Goal: Information Seeking & Learning: Find specific page/section

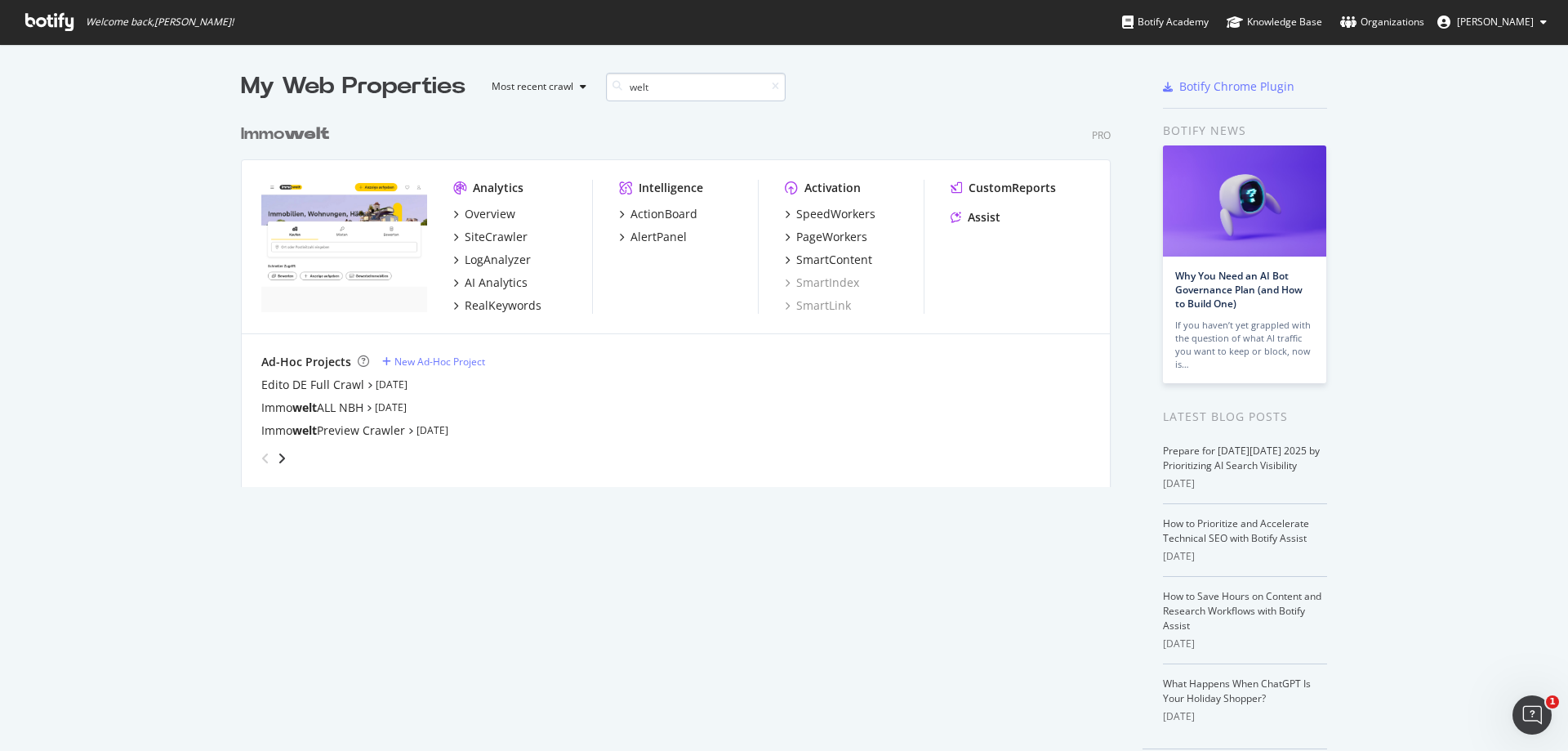
scroll to position [372, 870]
type input "welt"
click at [505, 239] on div "SiteCrawler" at bounding box center [495, 237] width 62 height 17
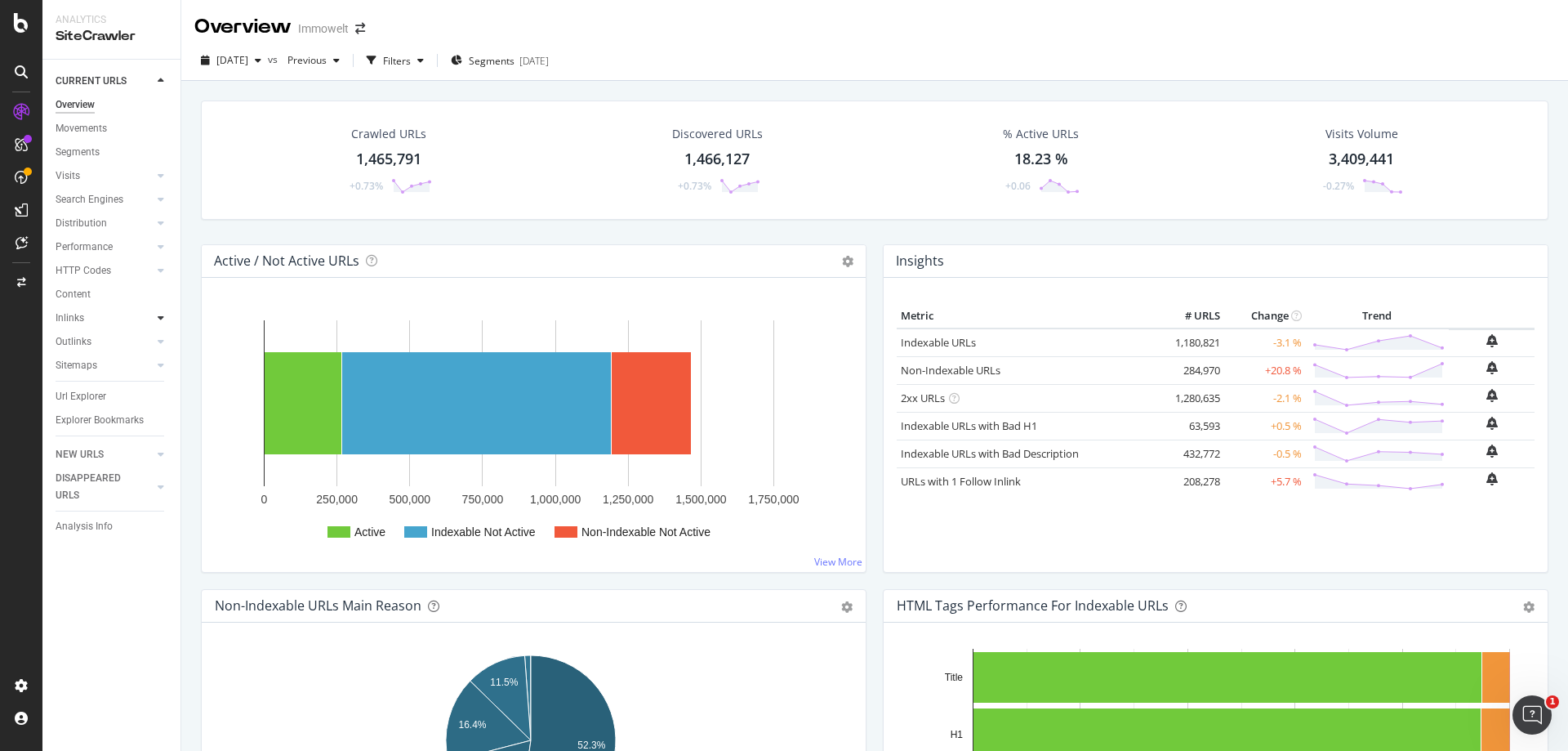
click at [158, 316] on icon at bounding box center [160, 318] width 6 height 10
click at [92, 393] on div "Insights" at bounding box center [80, 389] width 35 height 17
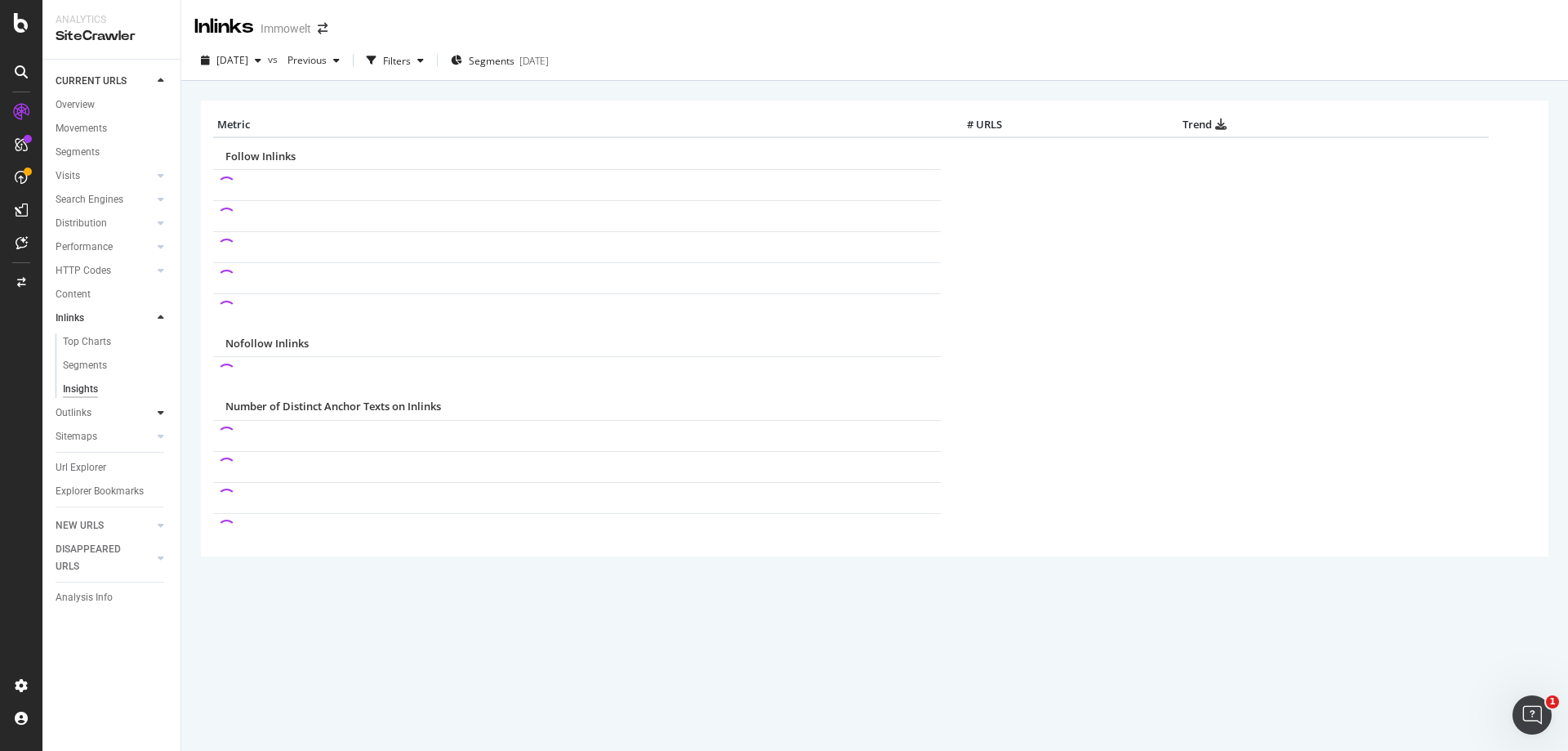
click at [162, 413] on icon at bounding box center [160, 412] width 6 height 10
click at [80, 335] on div "Outlinks" at bounding box center [73, 342] width 36 height 17
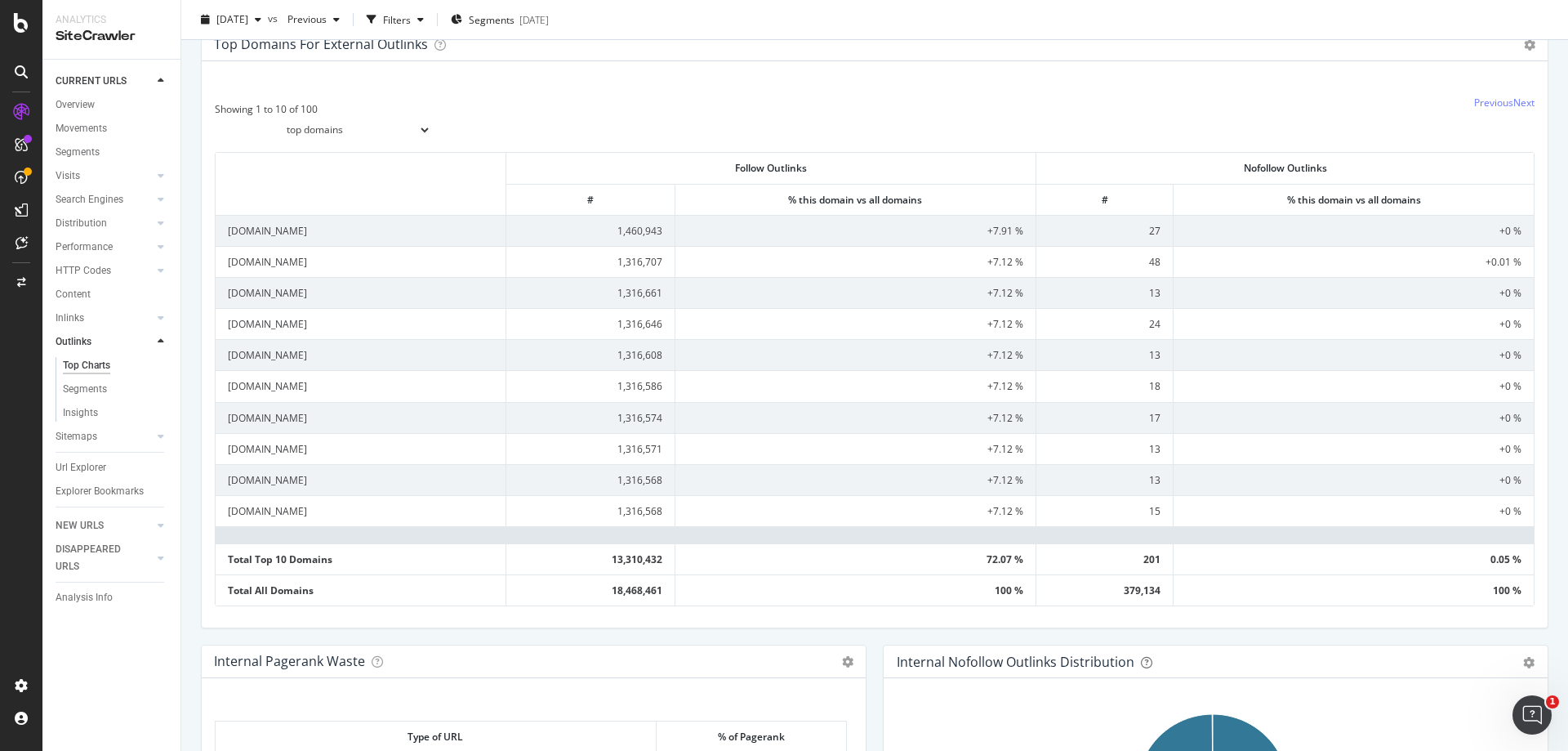
scroll to position [490, 0]
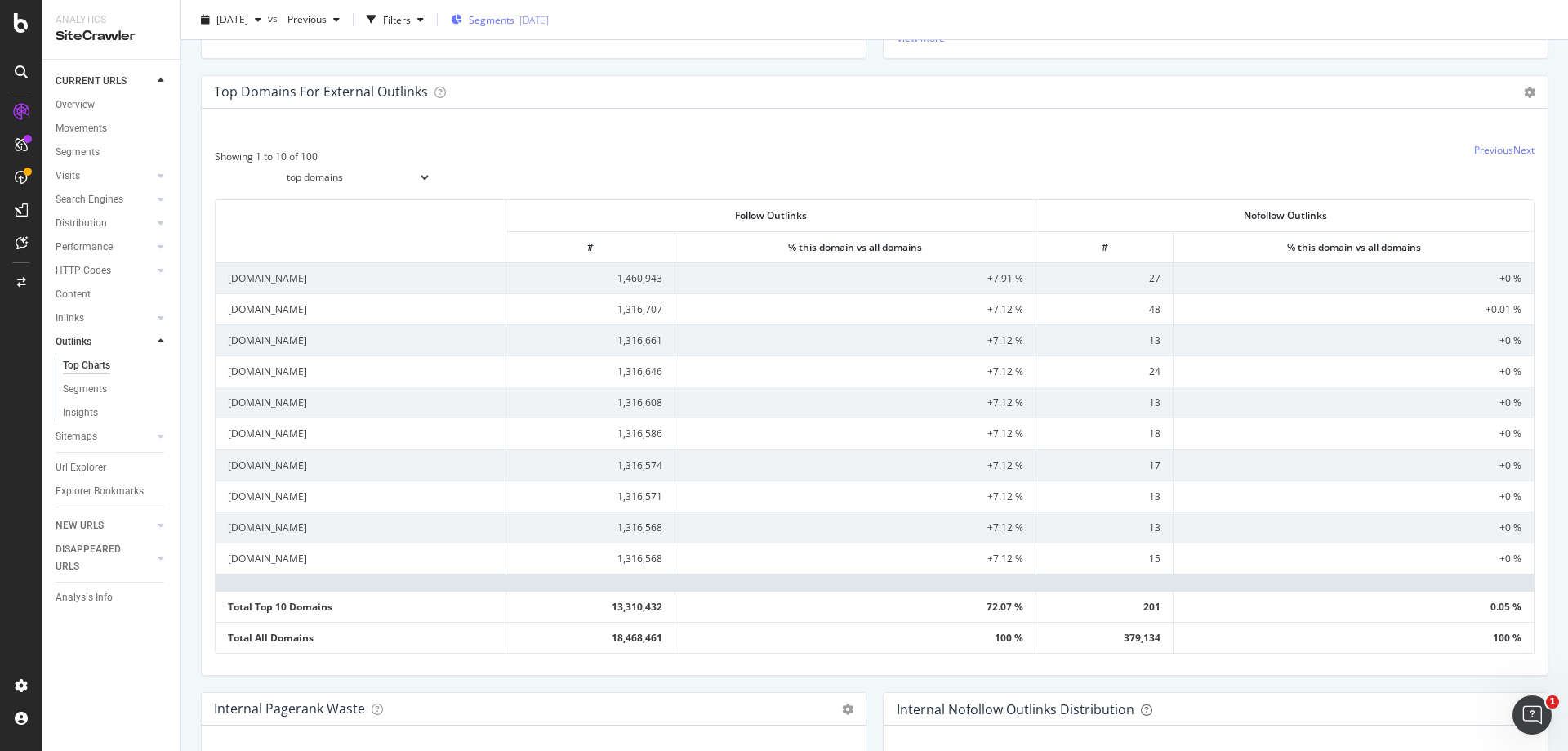
click at [549, 25] on div "[DATE]" at bounding box center [533, 19] width 29 height 14
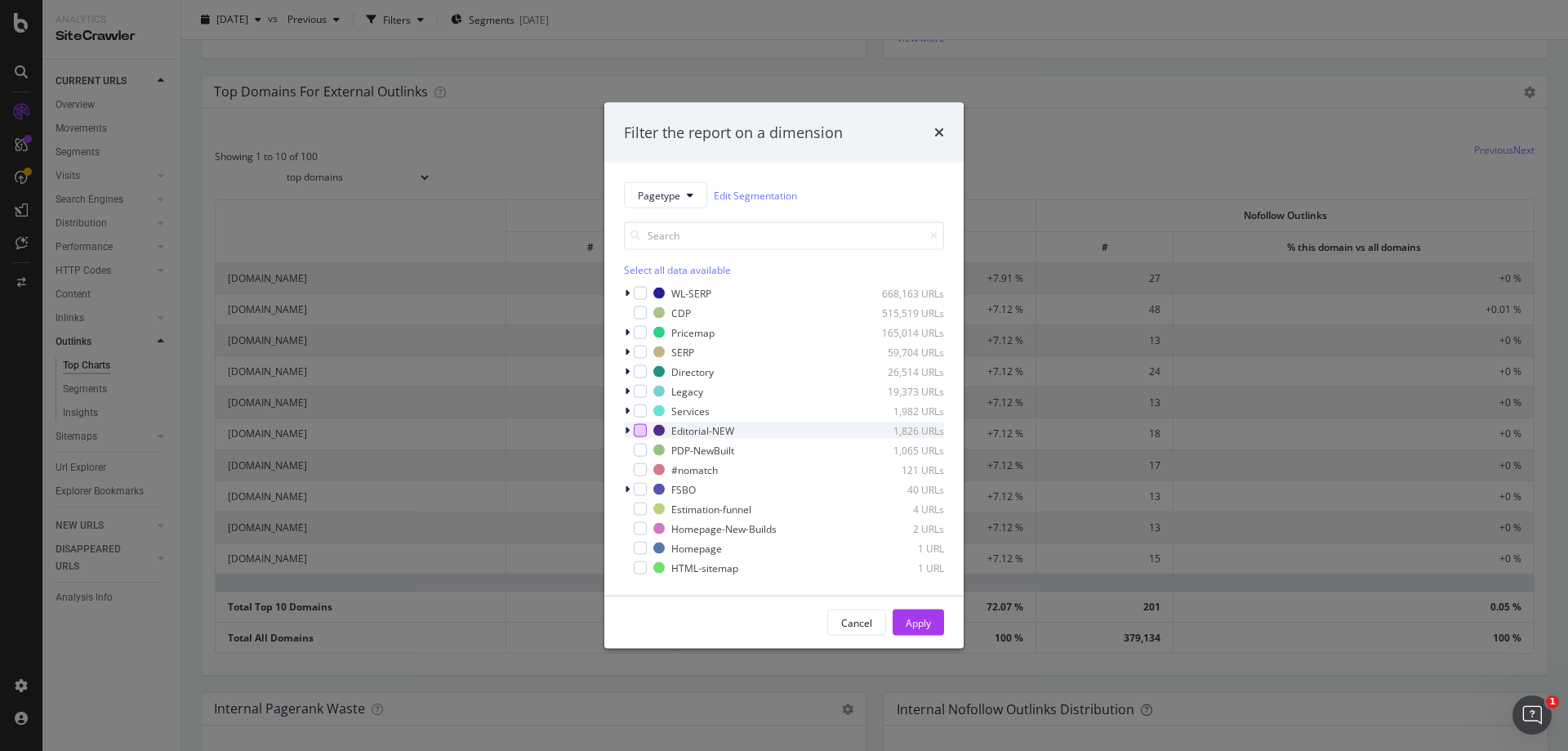
click at [641, 428] on div "modal" at bounding box center [640, 431] width 13 height 13
click at [917, 613] on div "Apply" at bounding box center [918, 622] width 26 height 25
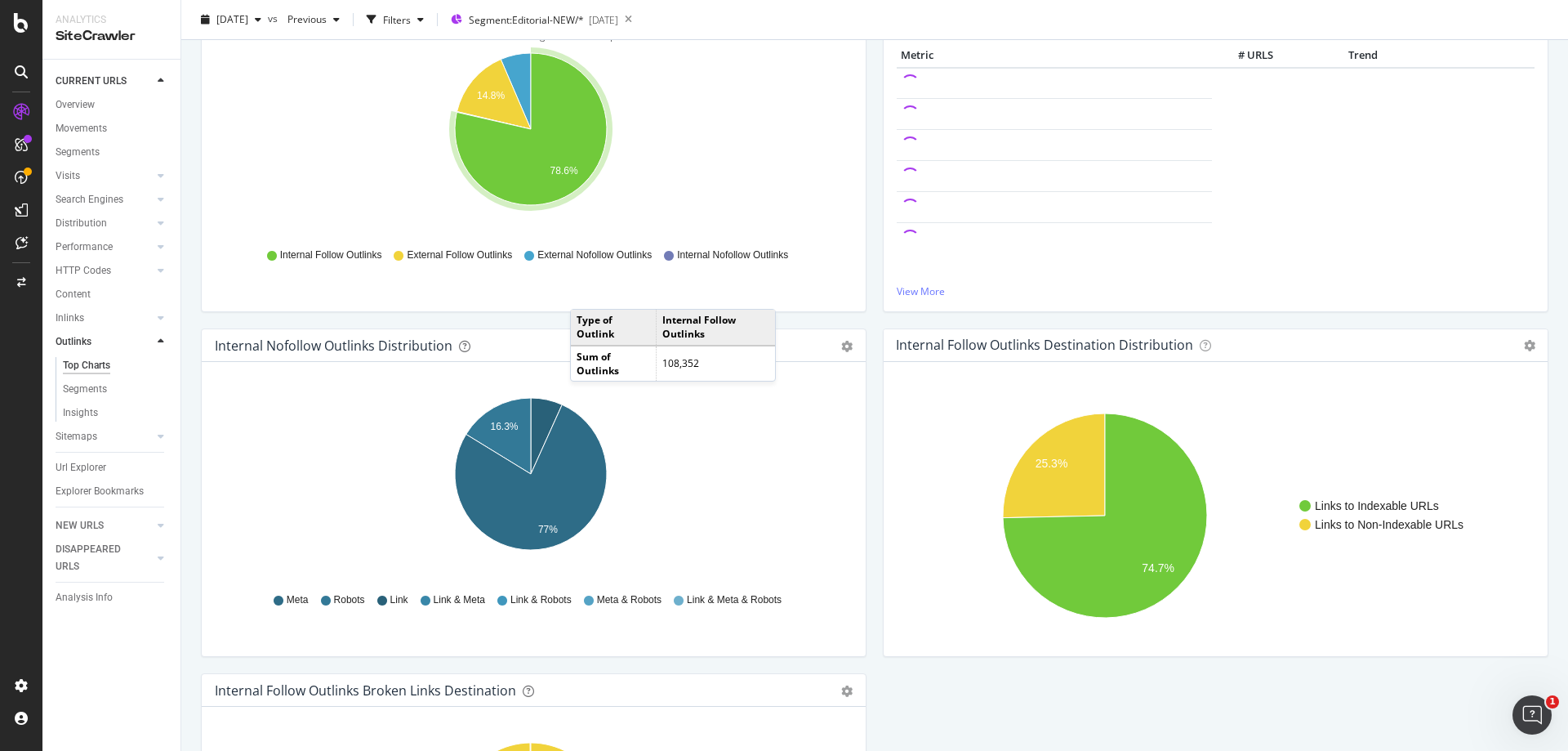
scroll to position [245, 0]
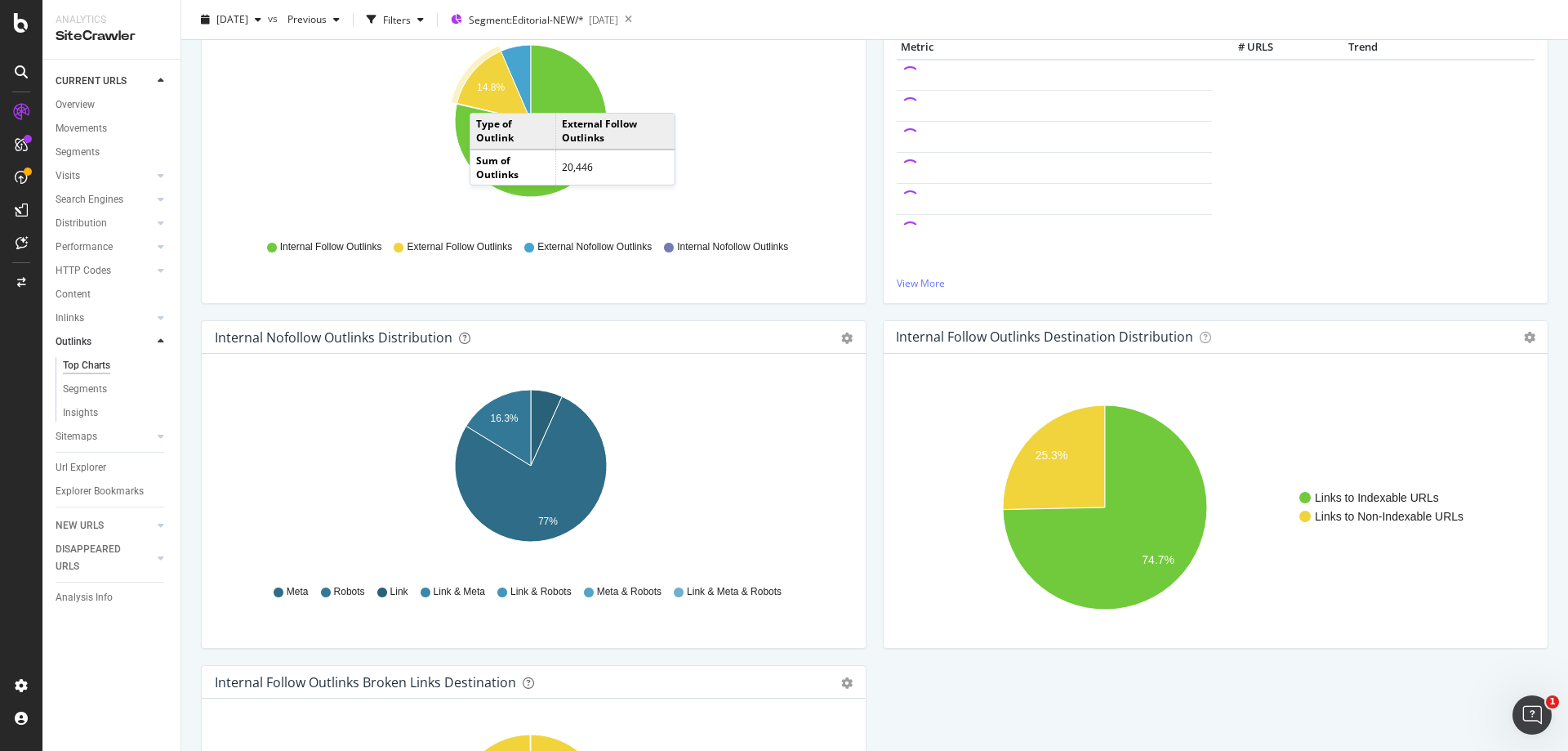
click at [486, 97] on icon "A chart." at bounding box center [495, 85] width 74 height 70
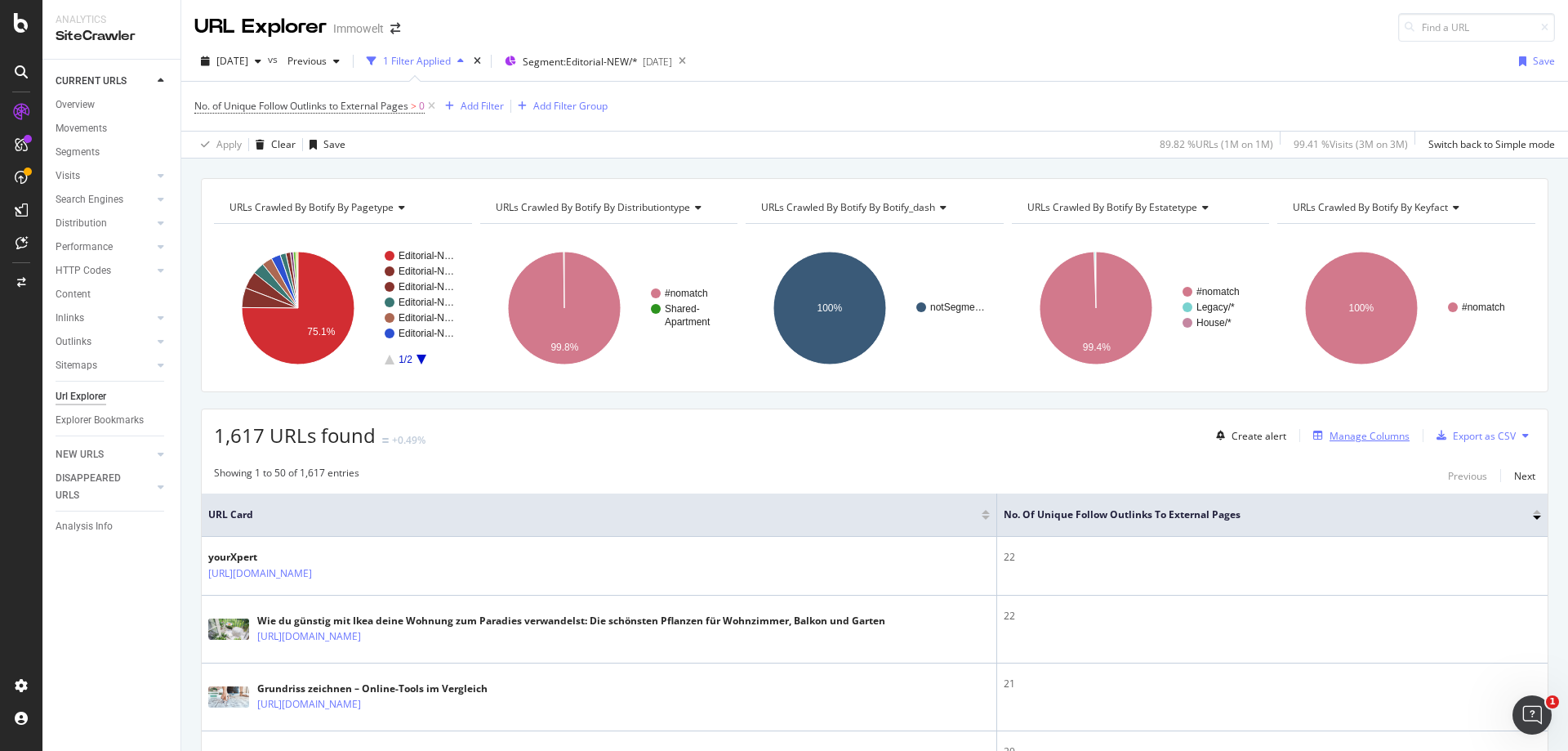
click at [1368, 441] on div "Manage Columns" at bounding box center [1369, 436] width 80 height 14
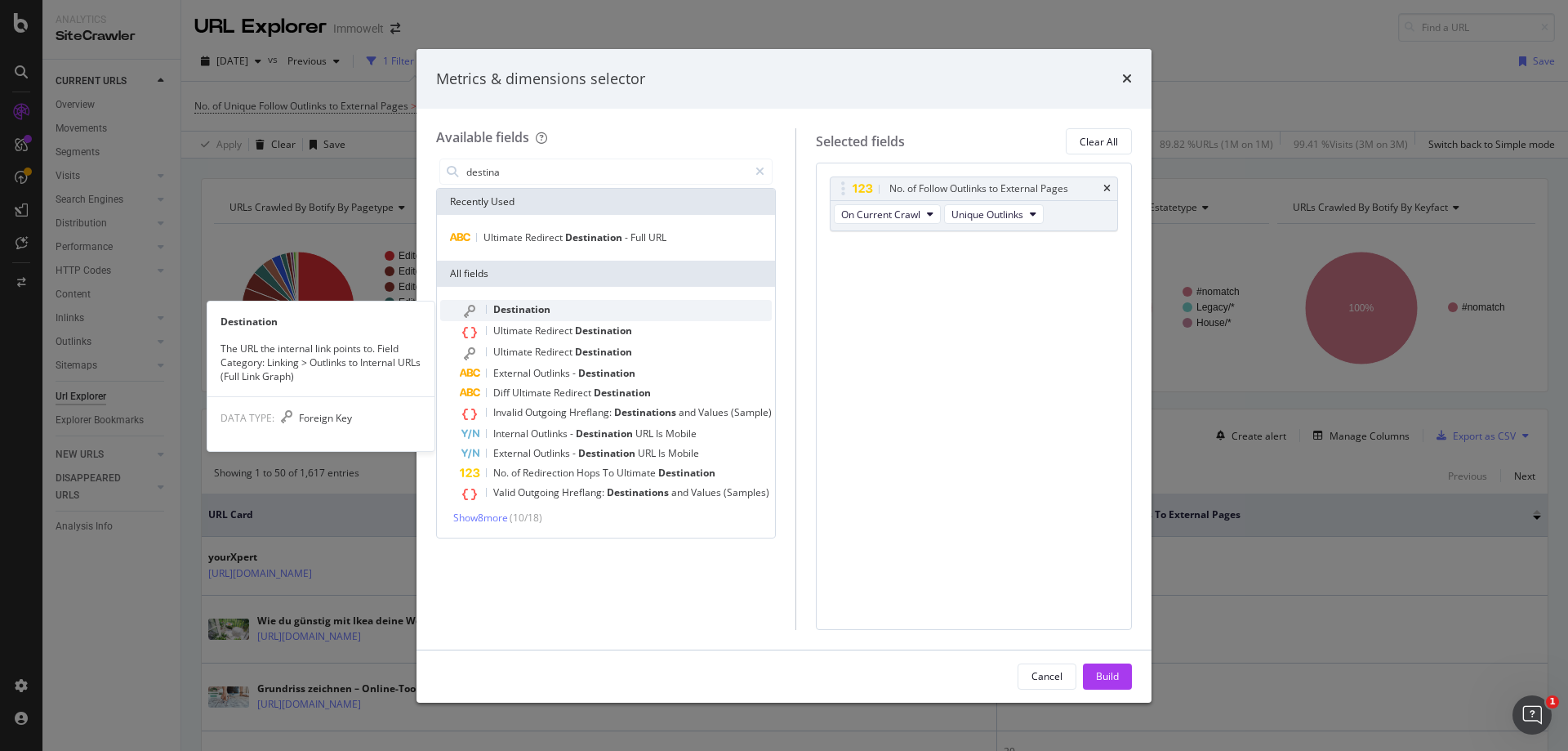
type input "destina"
click at [560, 312] on div "Destination" at bounding box center [616, 311] width 312 height 21
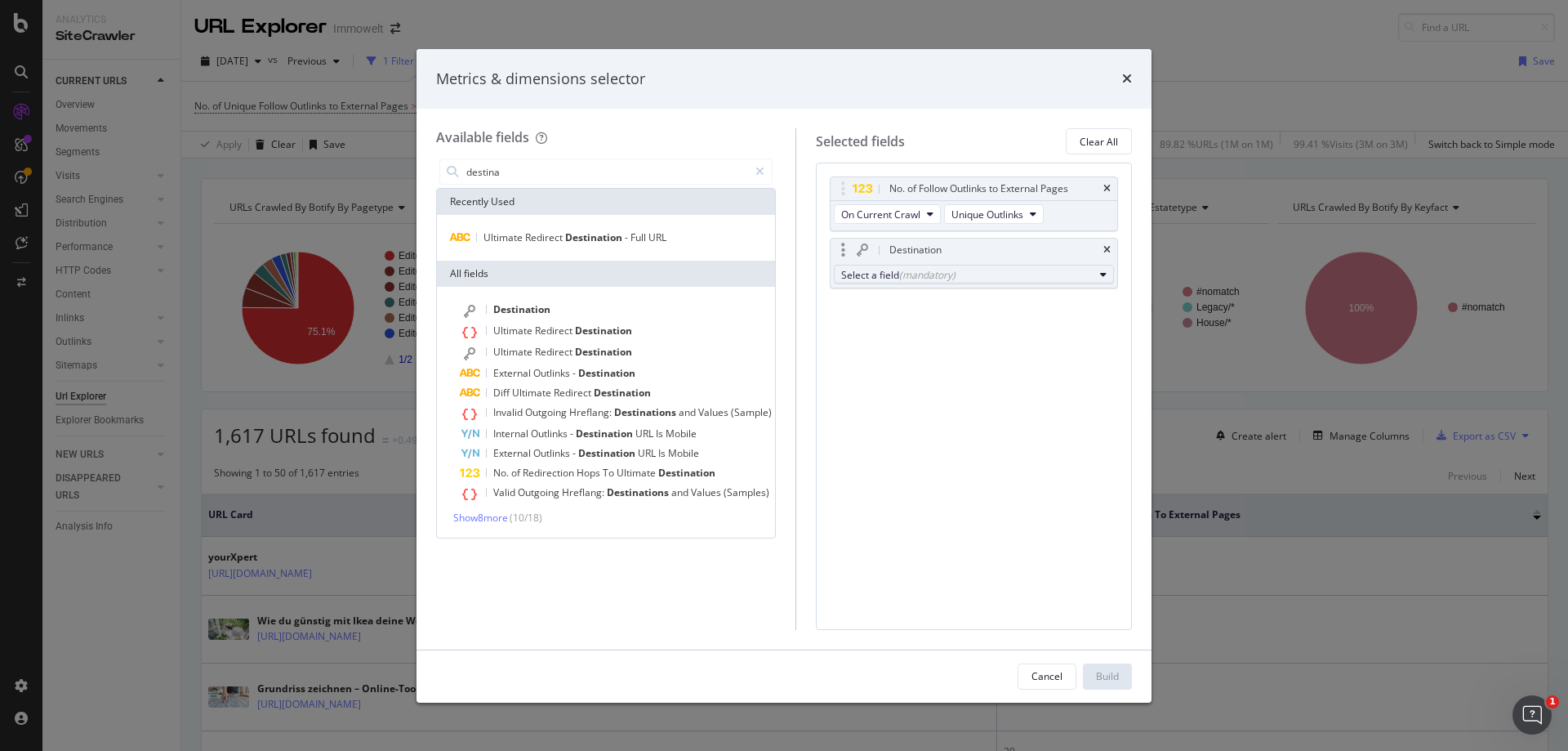
click at [894, 275] on div "Select a field (mandatory)" at bounding box center [967, 275] width 253 height 14
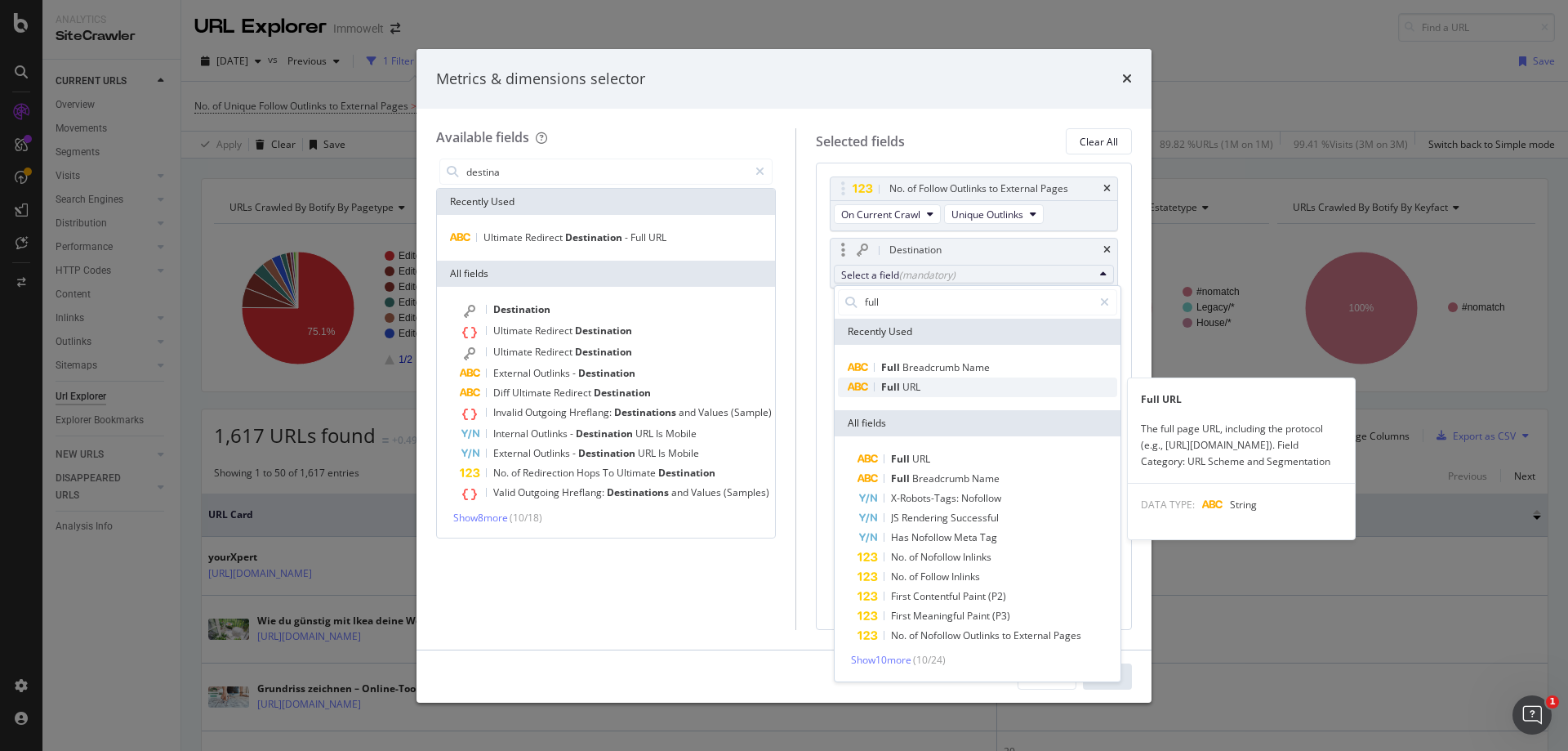
type input "full"
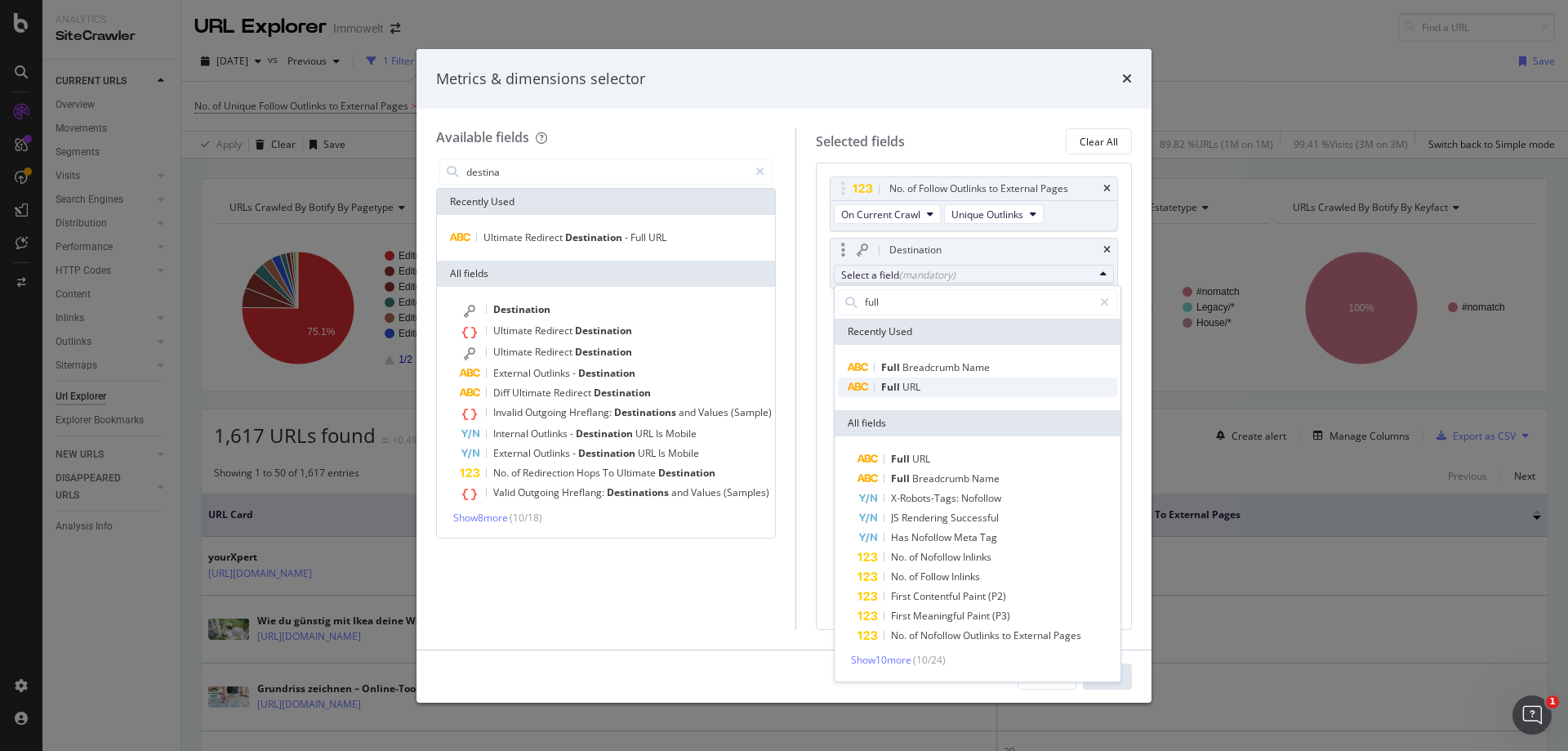
click at [973, 384] on span "Full URL" at bounding box center [977, 387] width 279 height 19
click at [899, 385] on span "Full" at bounding box center [892, 387] width 21 height 14
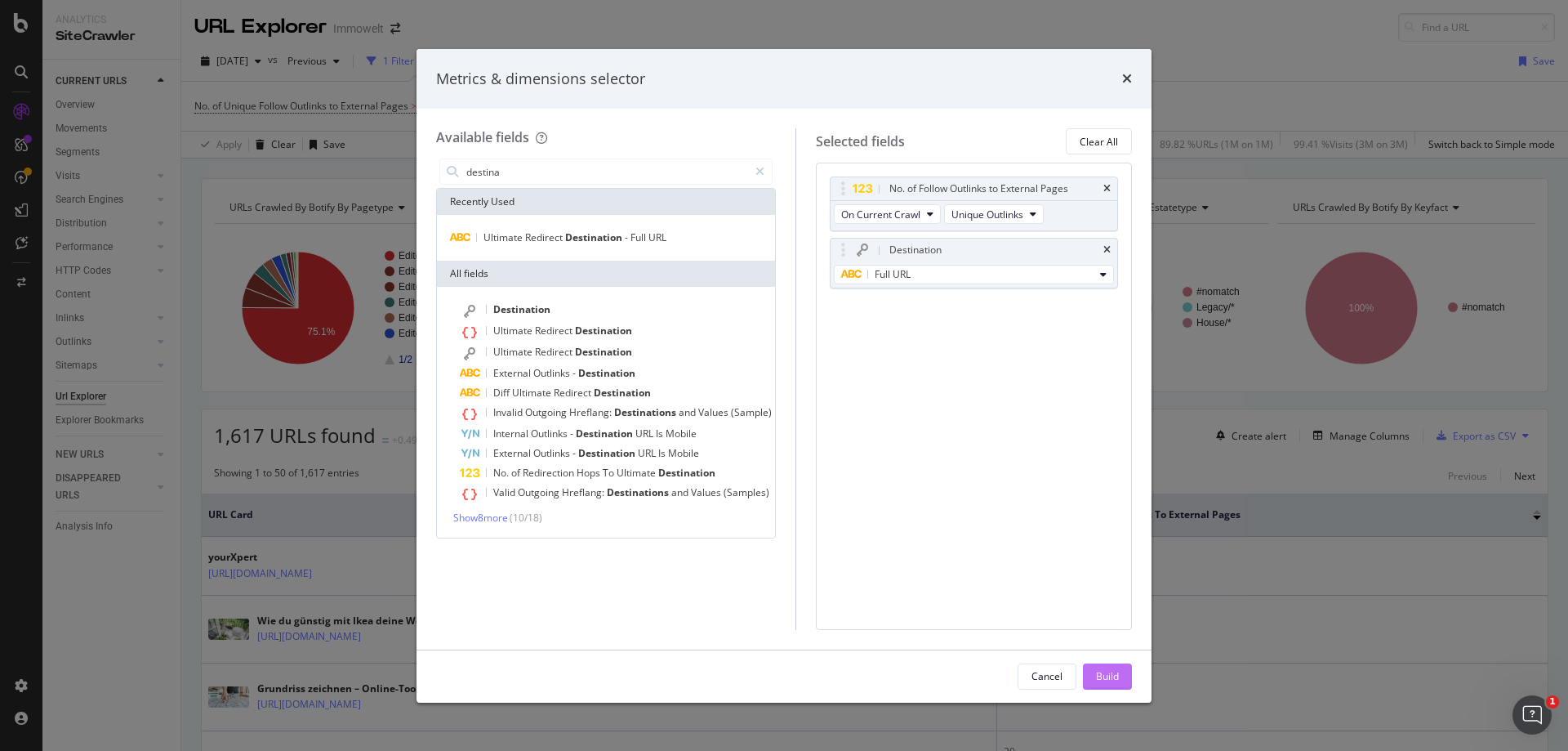
click at [1122, 676] on button "Build" at bounding box center [1108, 677] width 49 height 26
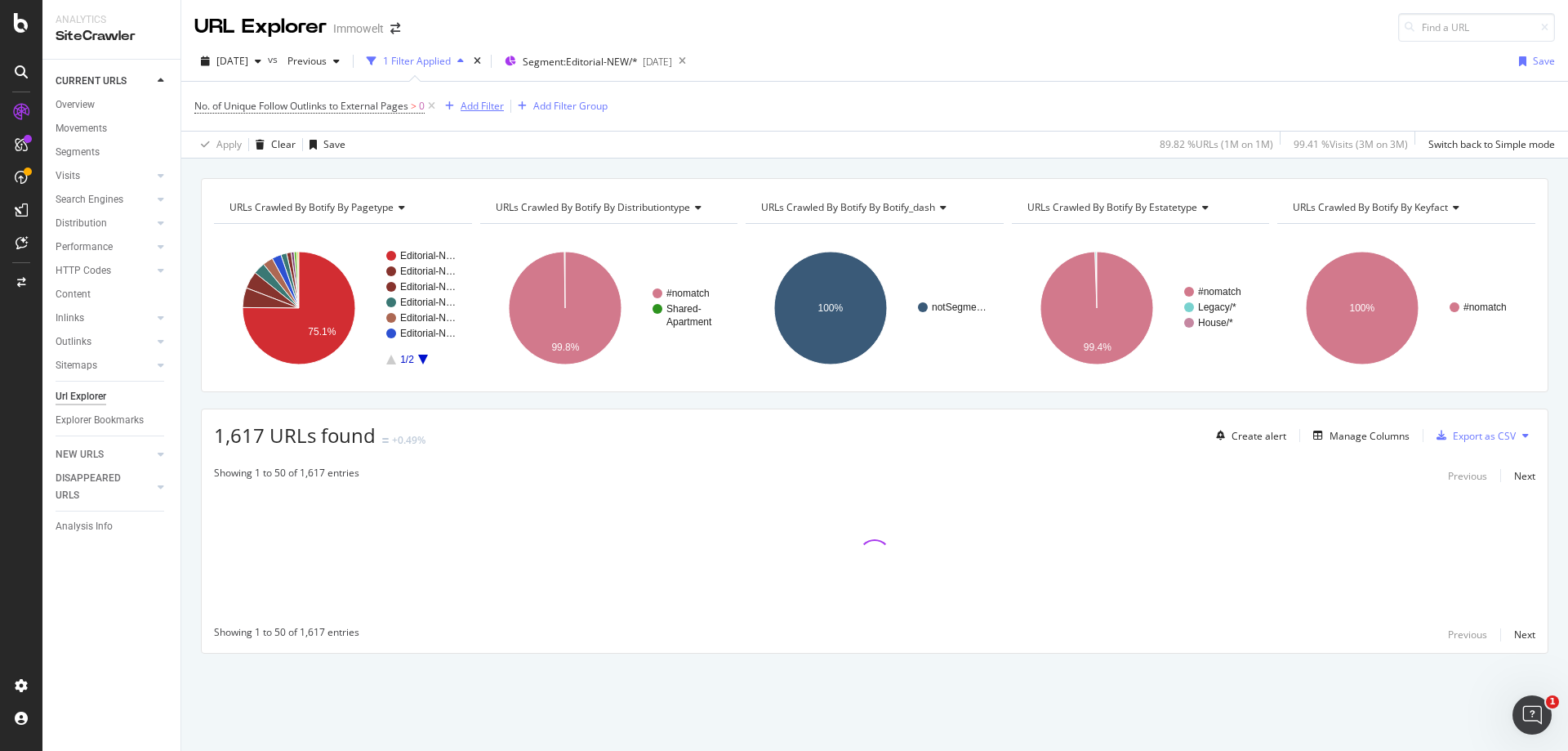
click at [495, 108] on div "Add Filter" at bounding box center [482, 106] width 43 height 14
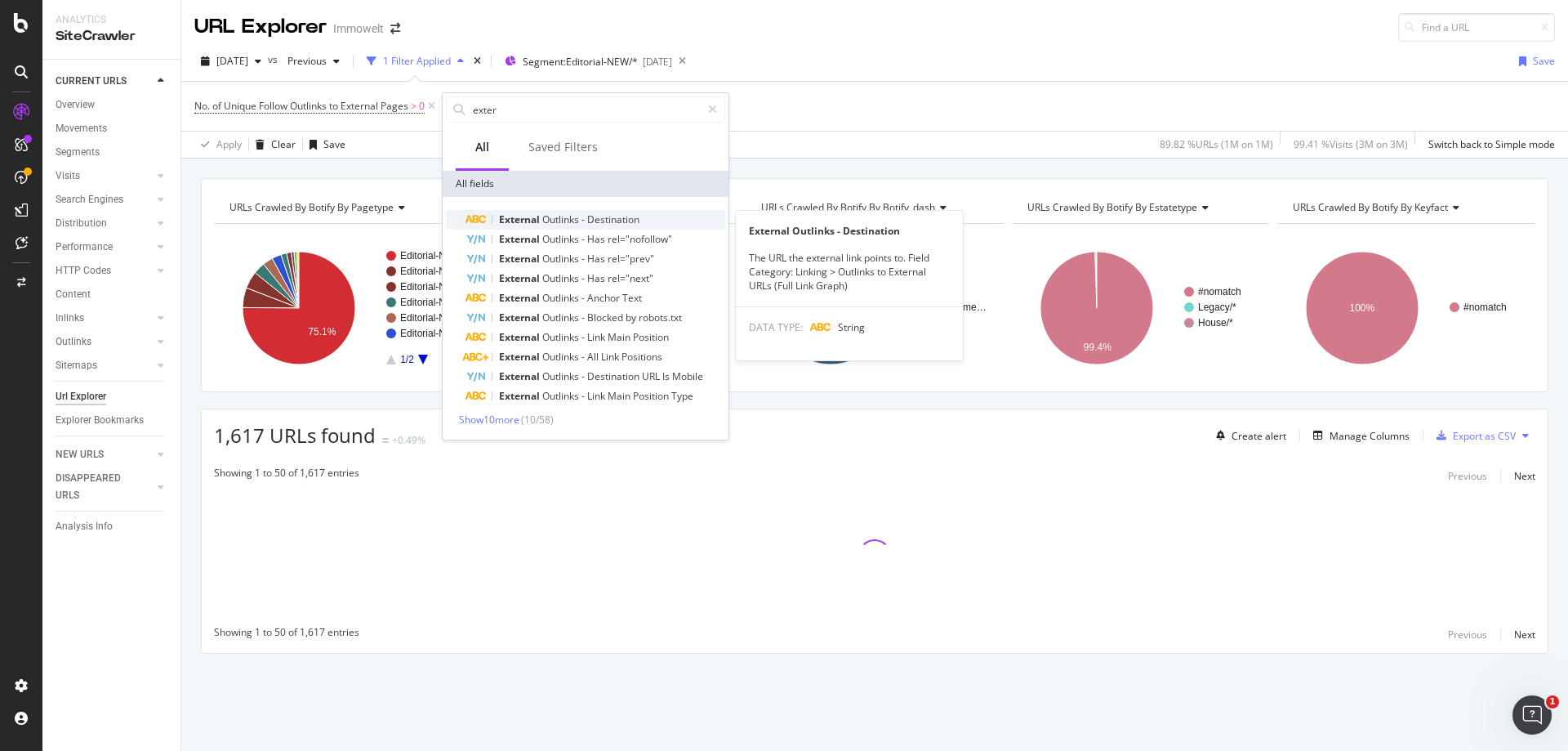
type input "exter"
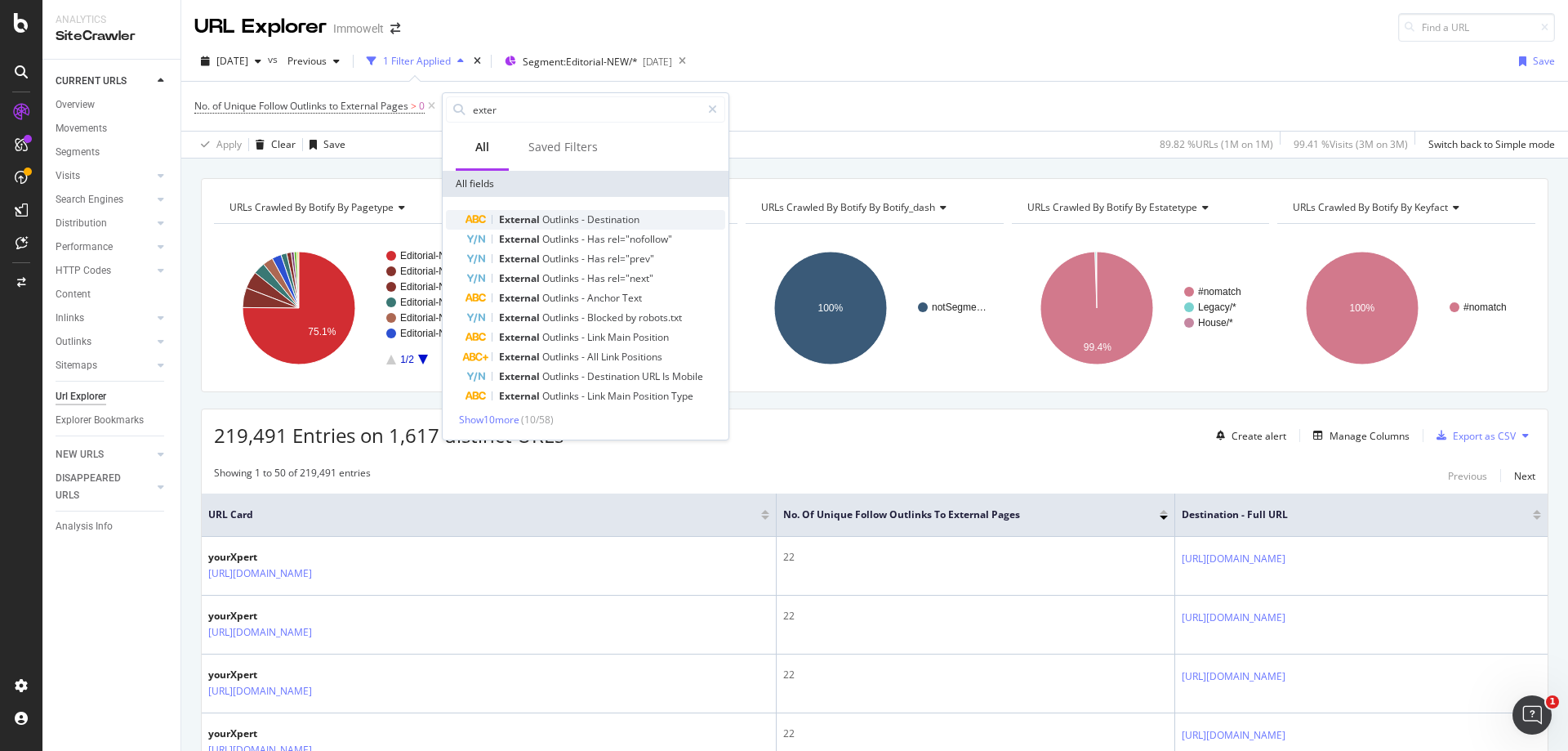
click at [624, 219] on span "Destination" at bounding box center [612, 219] width 52 height 14
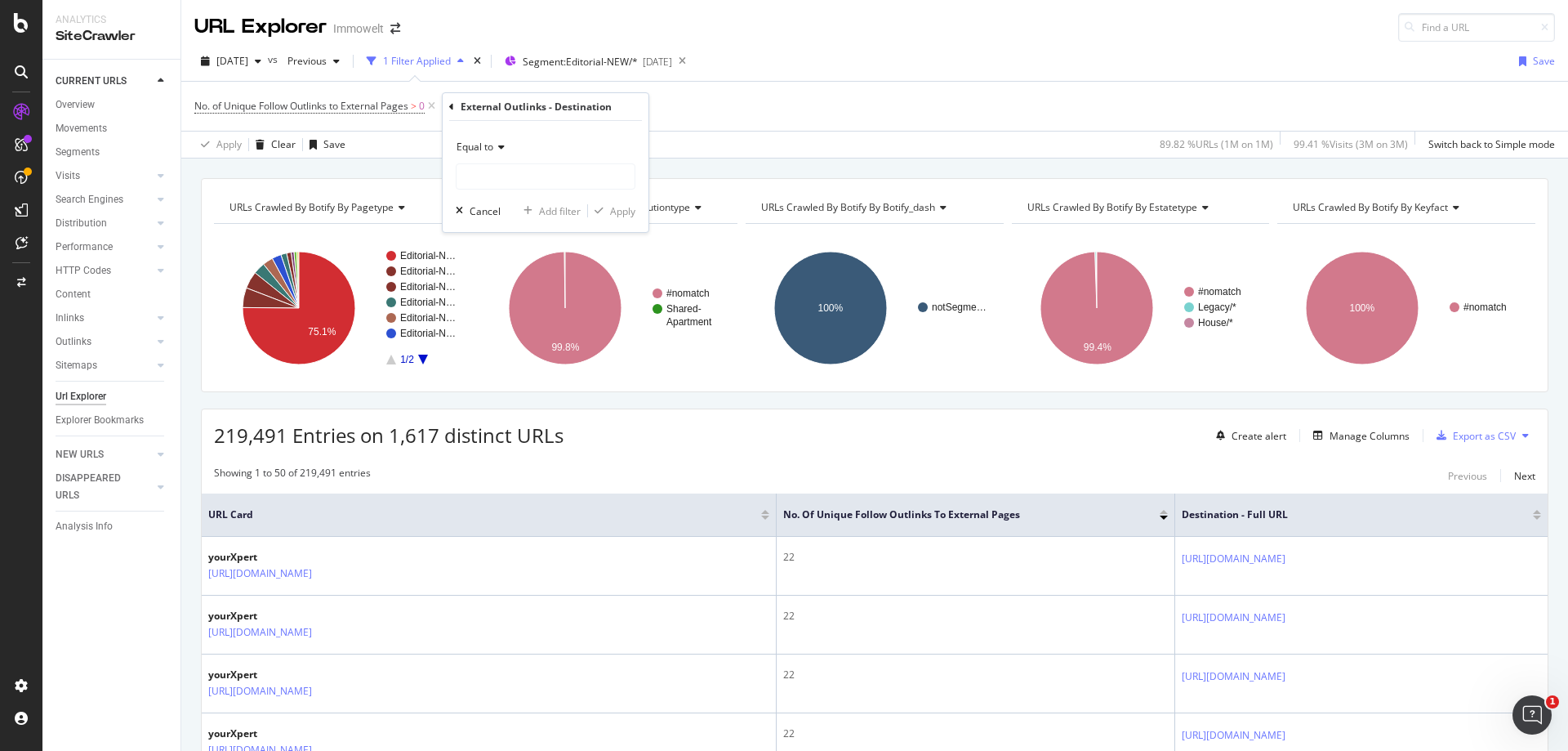
click at [502, 144] on icon at bounding box center [499, 147] width 11 height 10
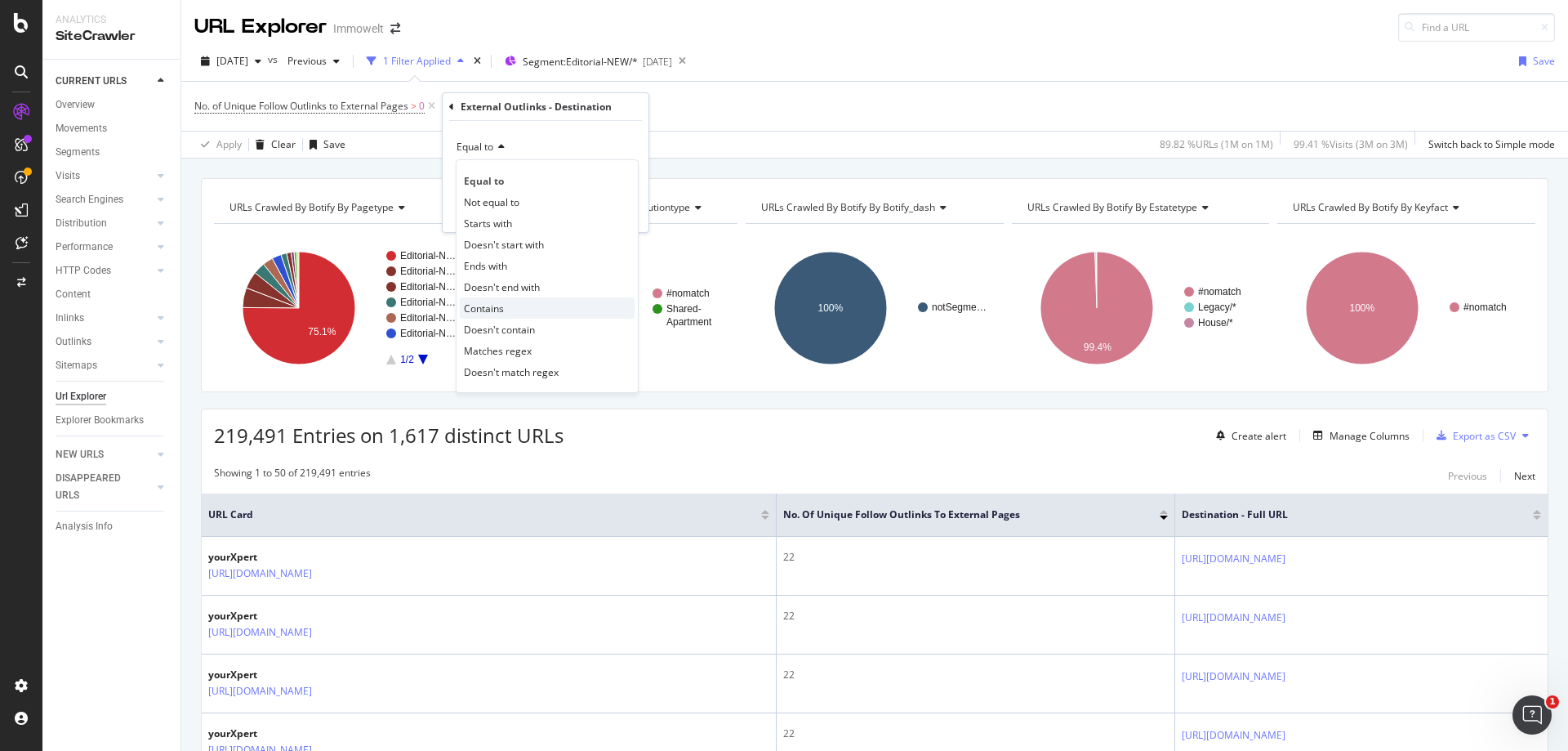
click at [537, 312] on div "Contains" at bounding box center [547, 308] width 175 height 21
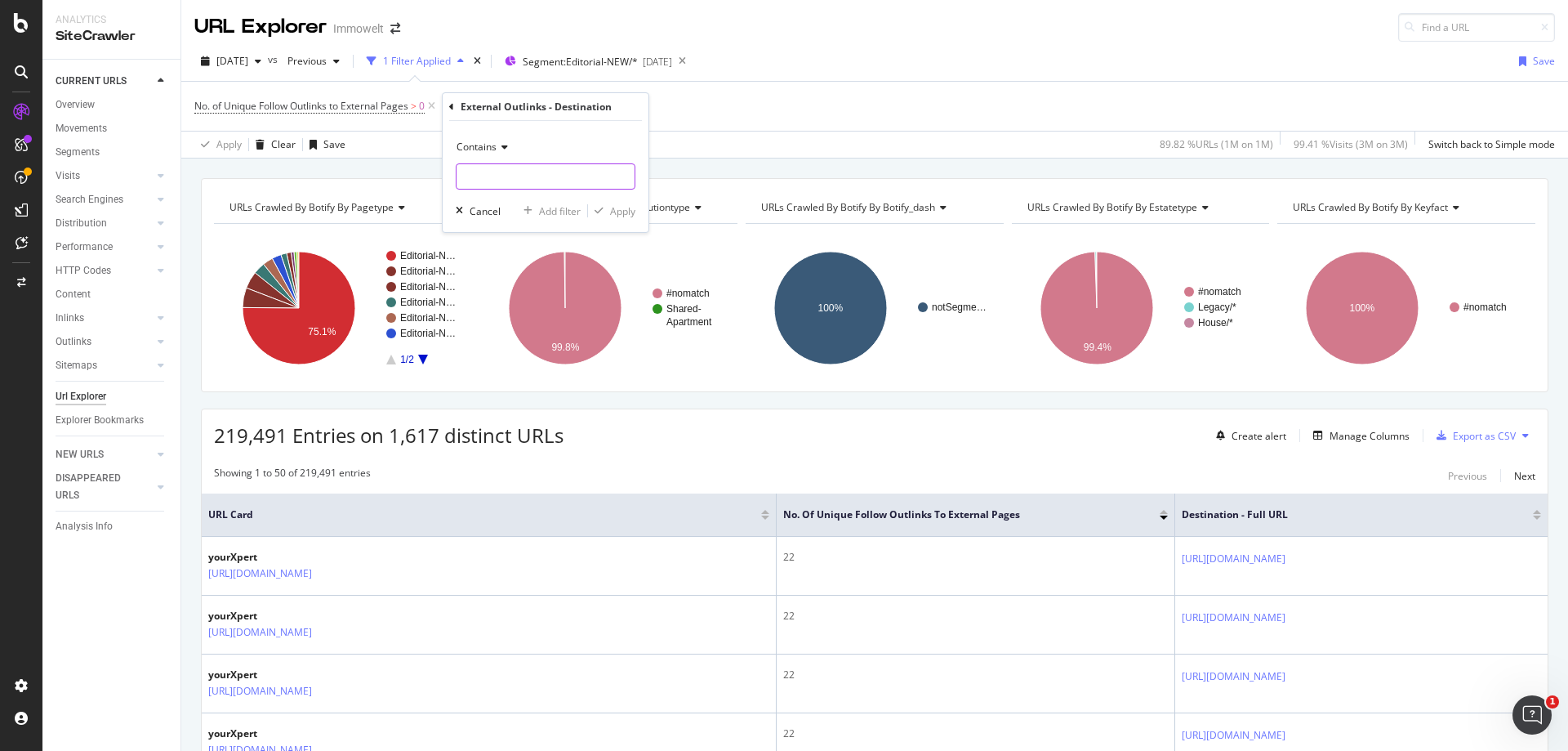
click at [517, 171] on input "text" at bounding box center [546, 177] width 178 height 26
type input "[DOMAIN_NAME]"
click at [623, 213] on div "Apply" at bounding box center [622, 211] width 26 height 14
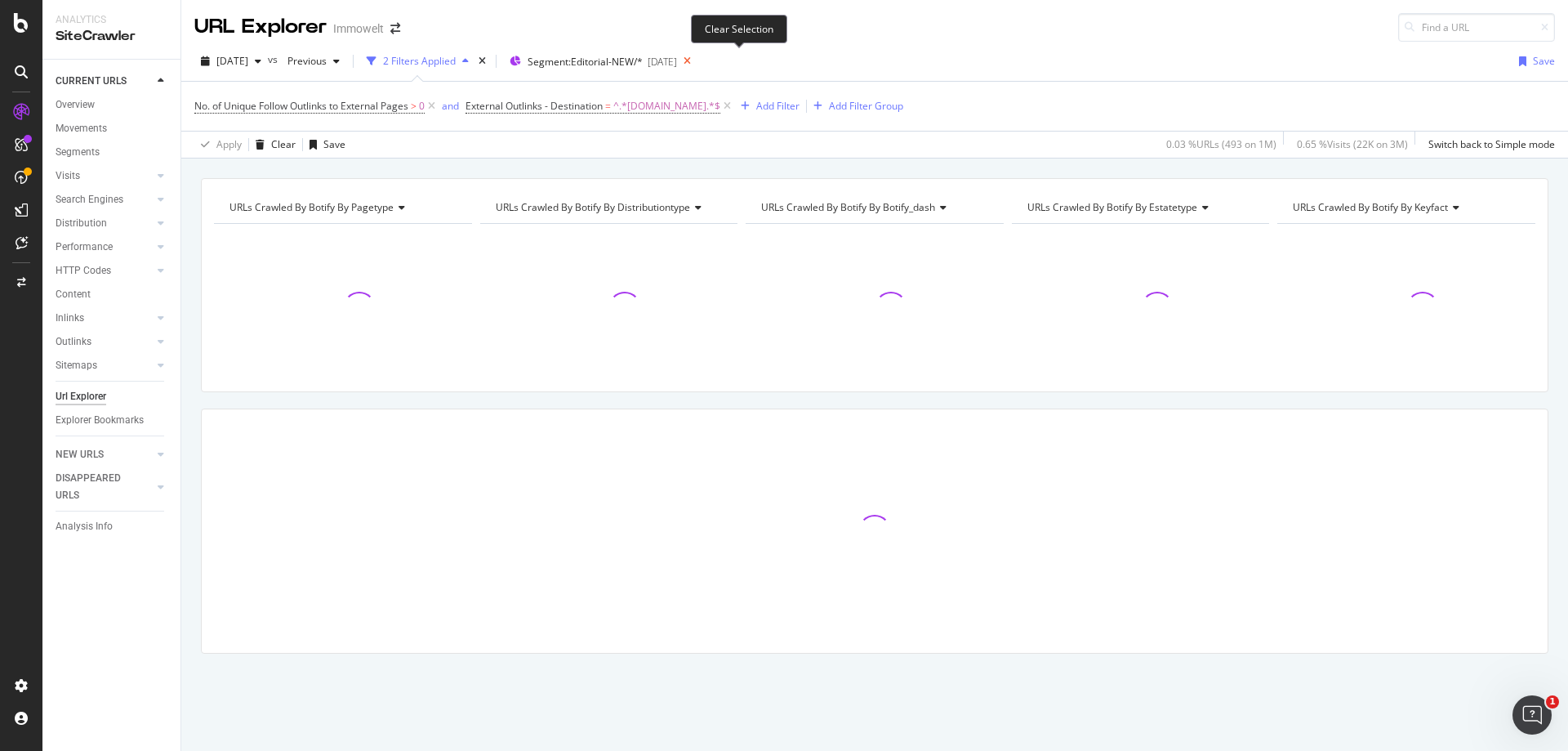
click at [698, 63] on icon at bounding box center [686, 62] width 20 height 23
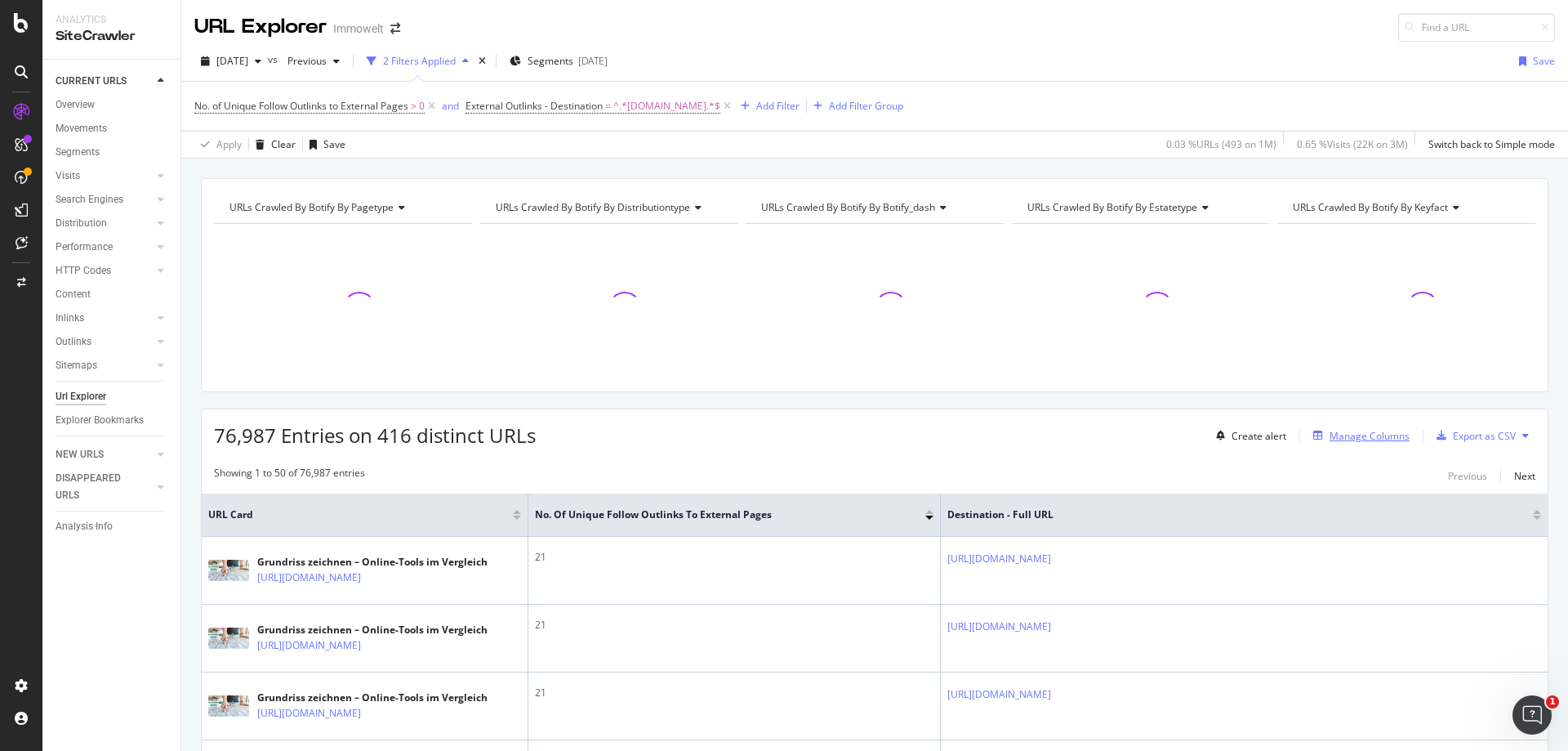
click at [1365, 441] on div "Manage Columns" at bounding box center [1369, 436] width 80 height 14
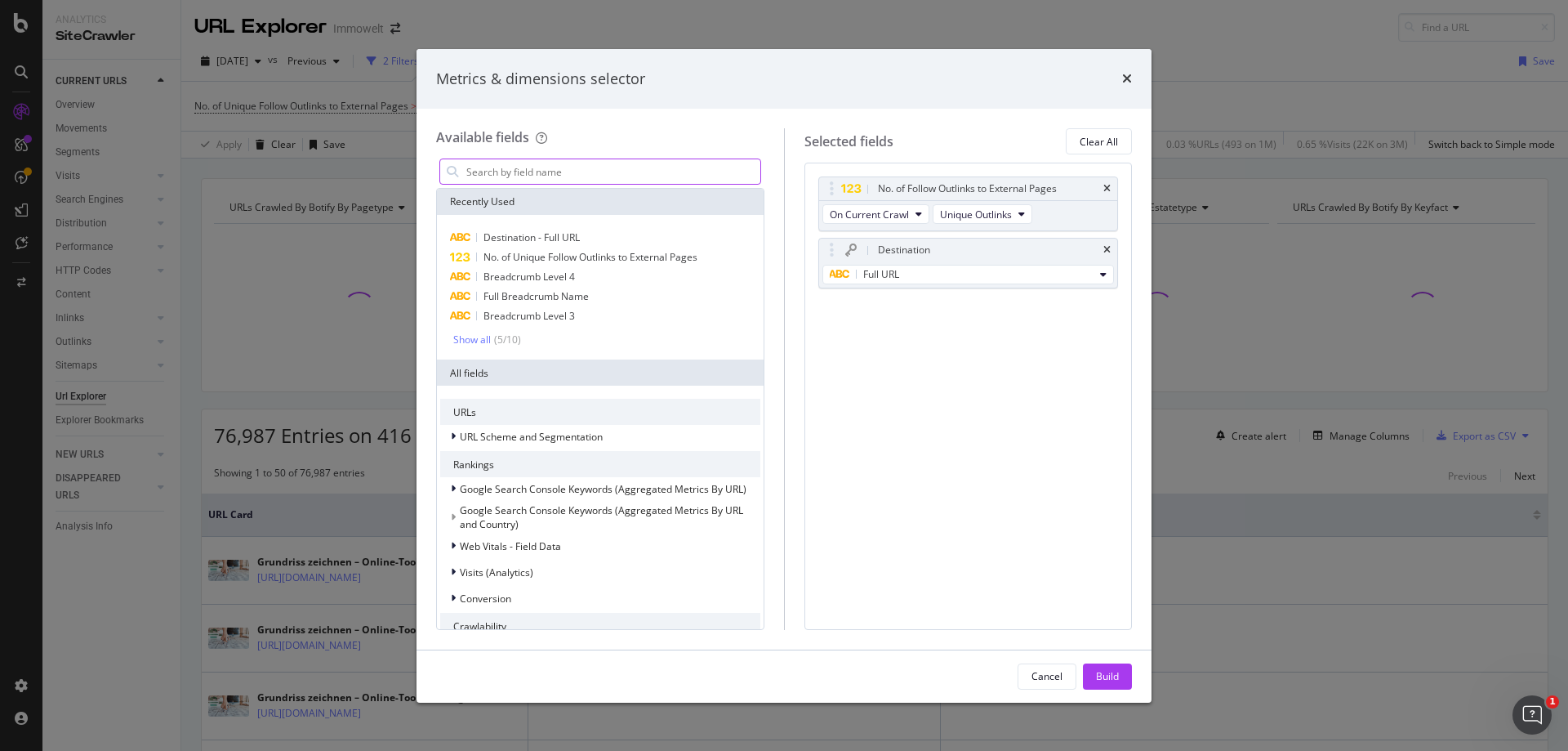
click at [523, 167] on input "modal" at bounding box center [612, 172] width 296 height 25
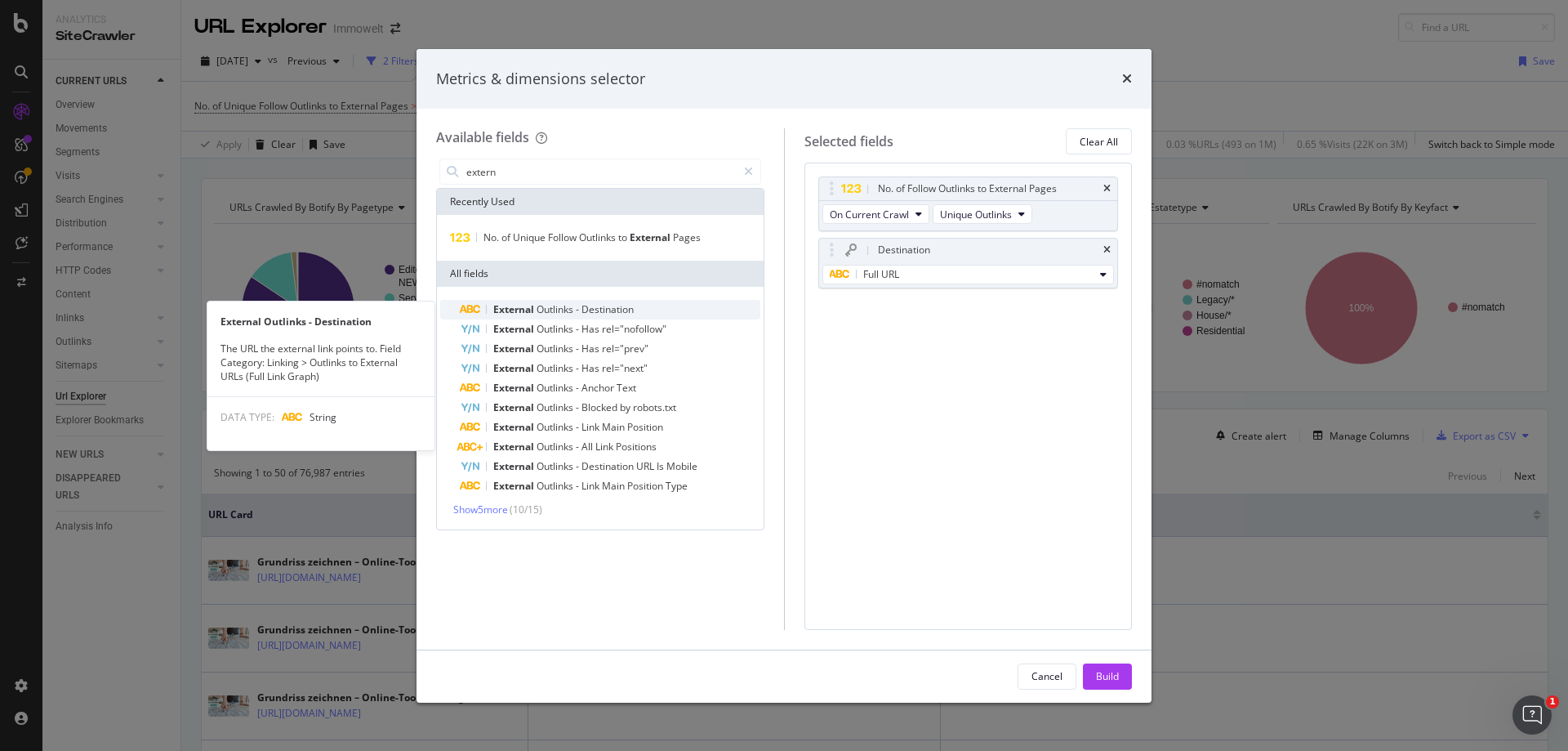
type input "extern"
click at [573, 312] on span "Outlinks" at bounding box center [556, 309] width 40 height 14
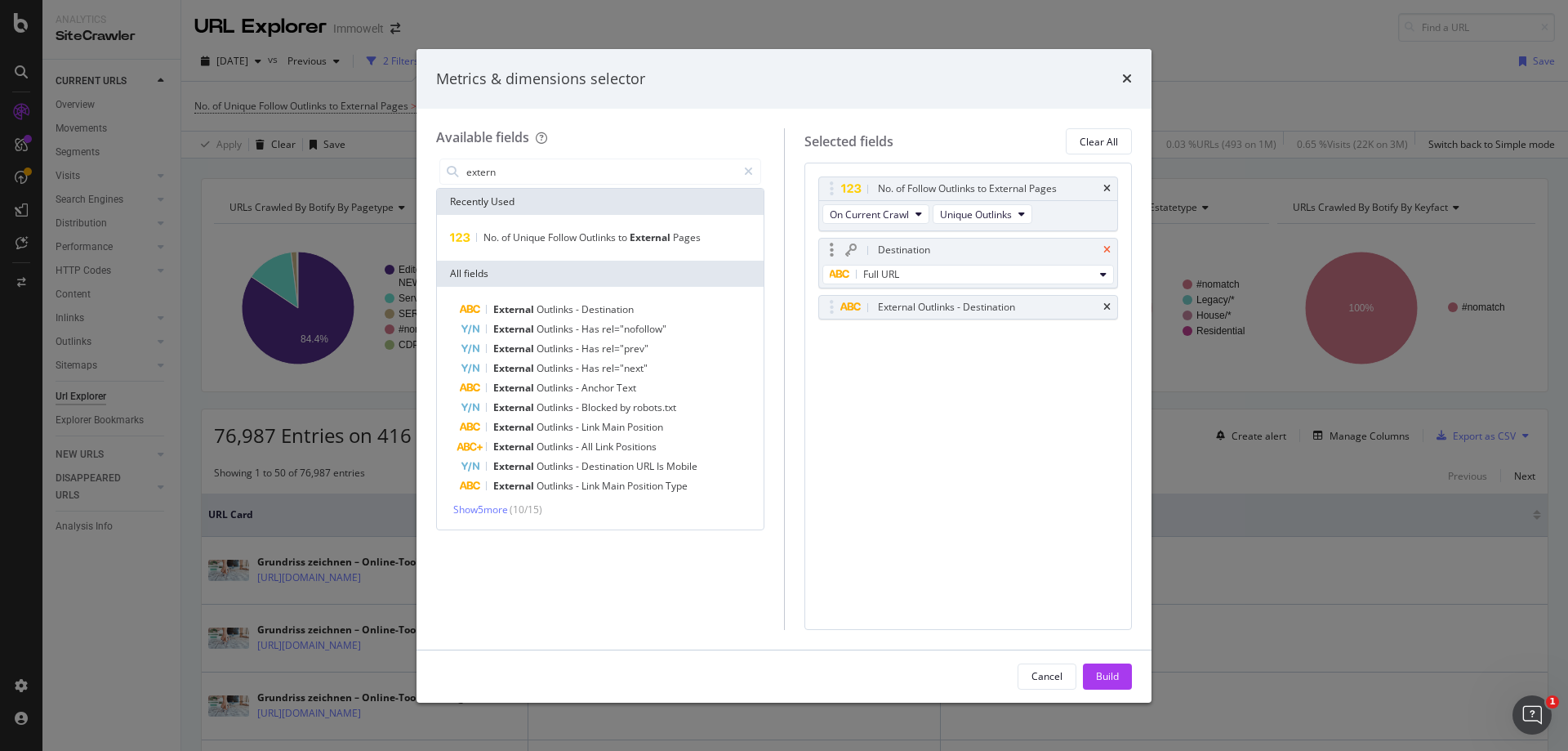
click at [1108, 248] on icon "times" at bounding box center [1107, 249] width 7 height 10
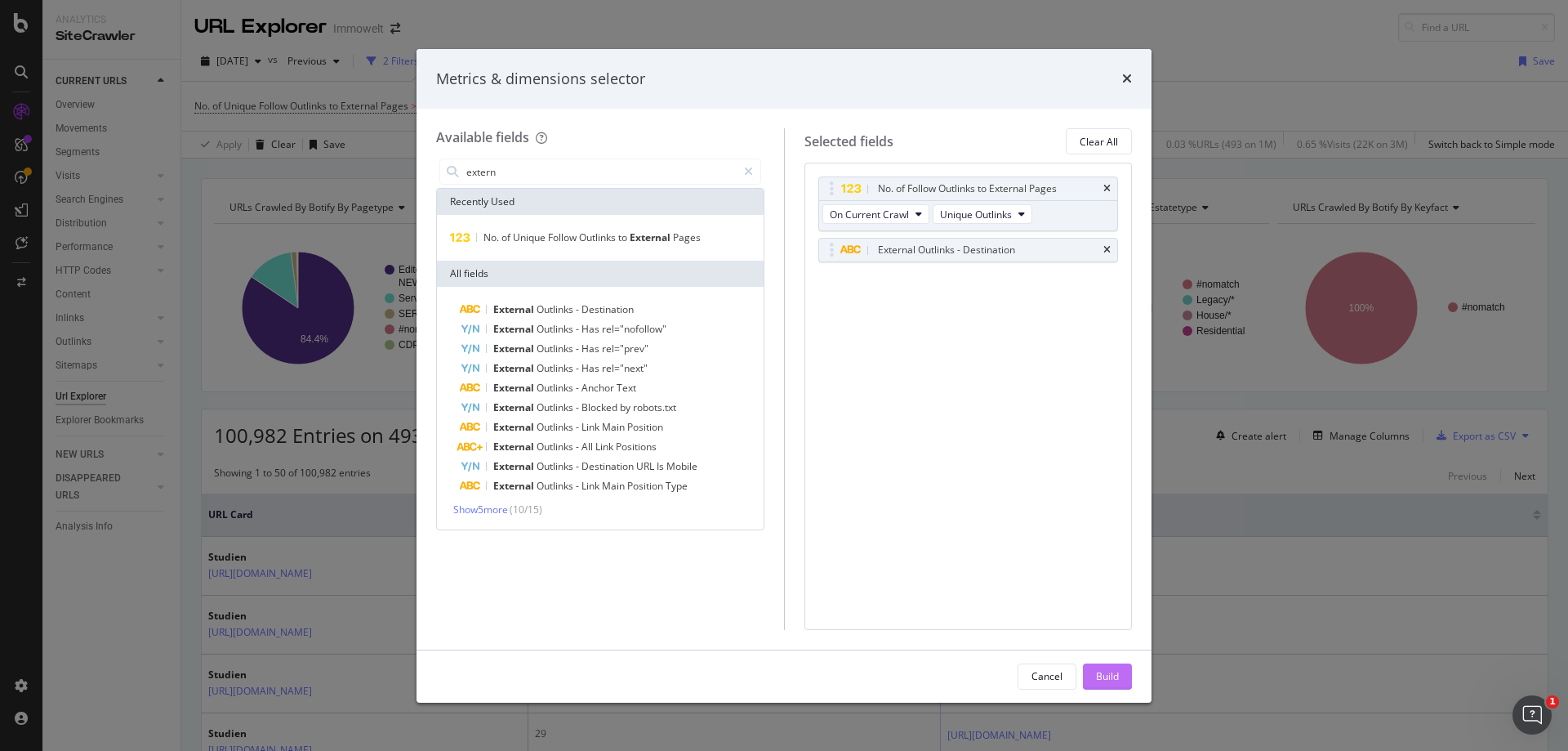
click at [1098, 674] on div "Build" at bounding box center [1108, 676] width 23 height 14
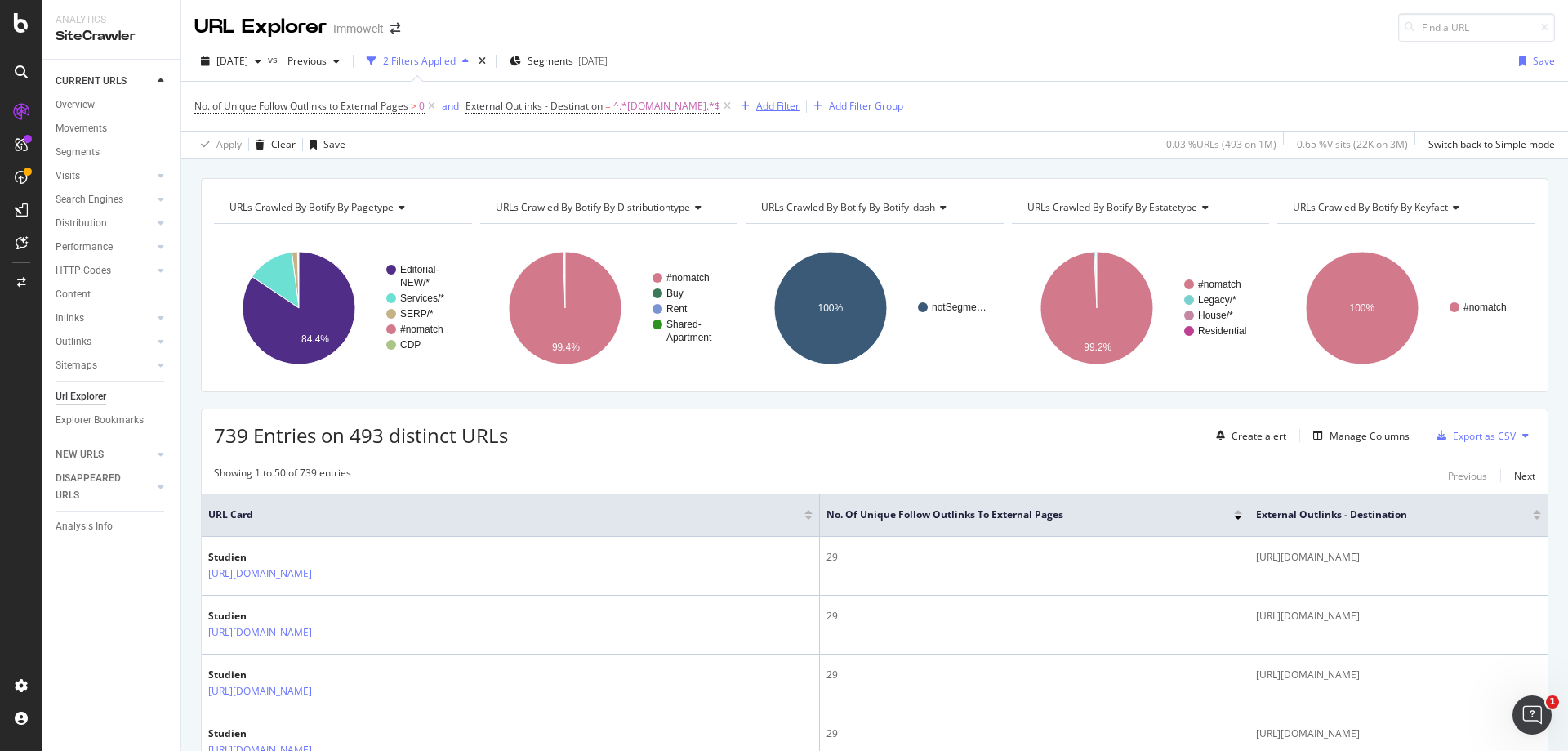
click at [800, 99] on div "Add Filter" at bounding box center [778, 106] width 43 height 14
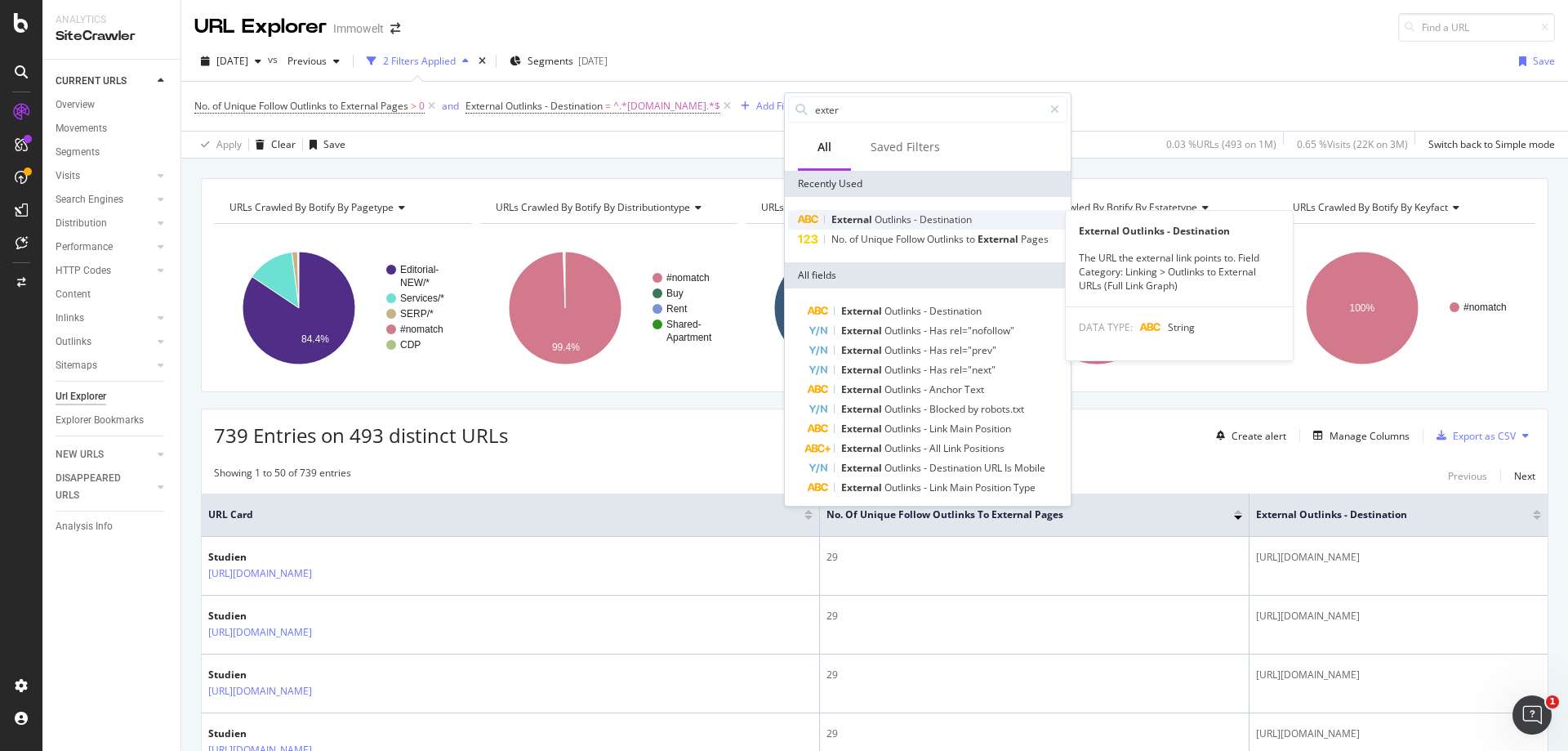
click at [942, 218] on span "Destination" at bounding box center [945, 219] width 52 height 14
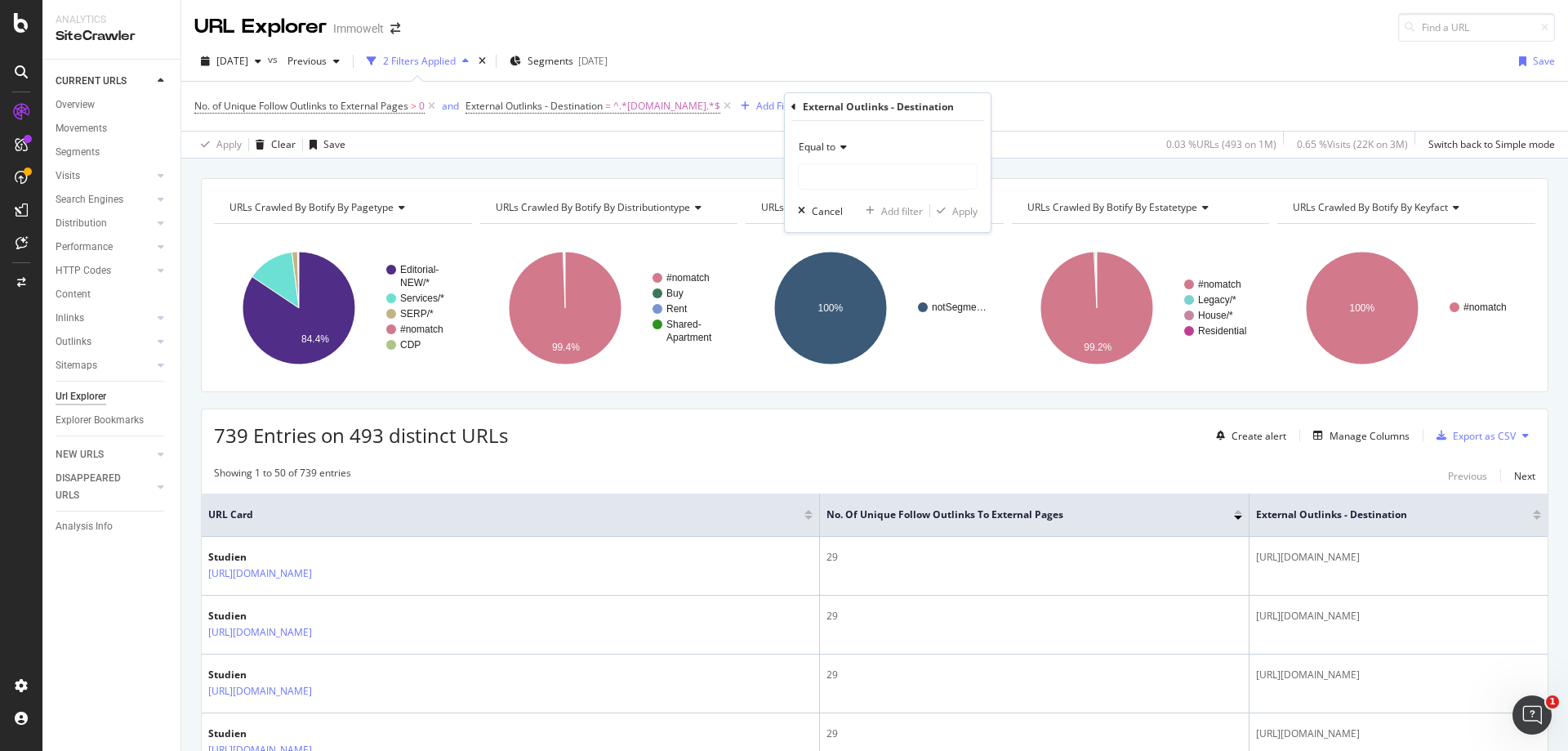
click at [839, 145] on icon at bounding box center [841, 147] width 11 height 10
click at [888, 309] on div "Contains" at bounding box center [890, 308] width 175 height 21
click at [867, 187] on input "text" at bounding box center [888, 177] width 178 height 26
type input "wohnungskuendigung"
click at [972, 214] on div "Apply" at bounding box center [964, 211] width 26 height 14
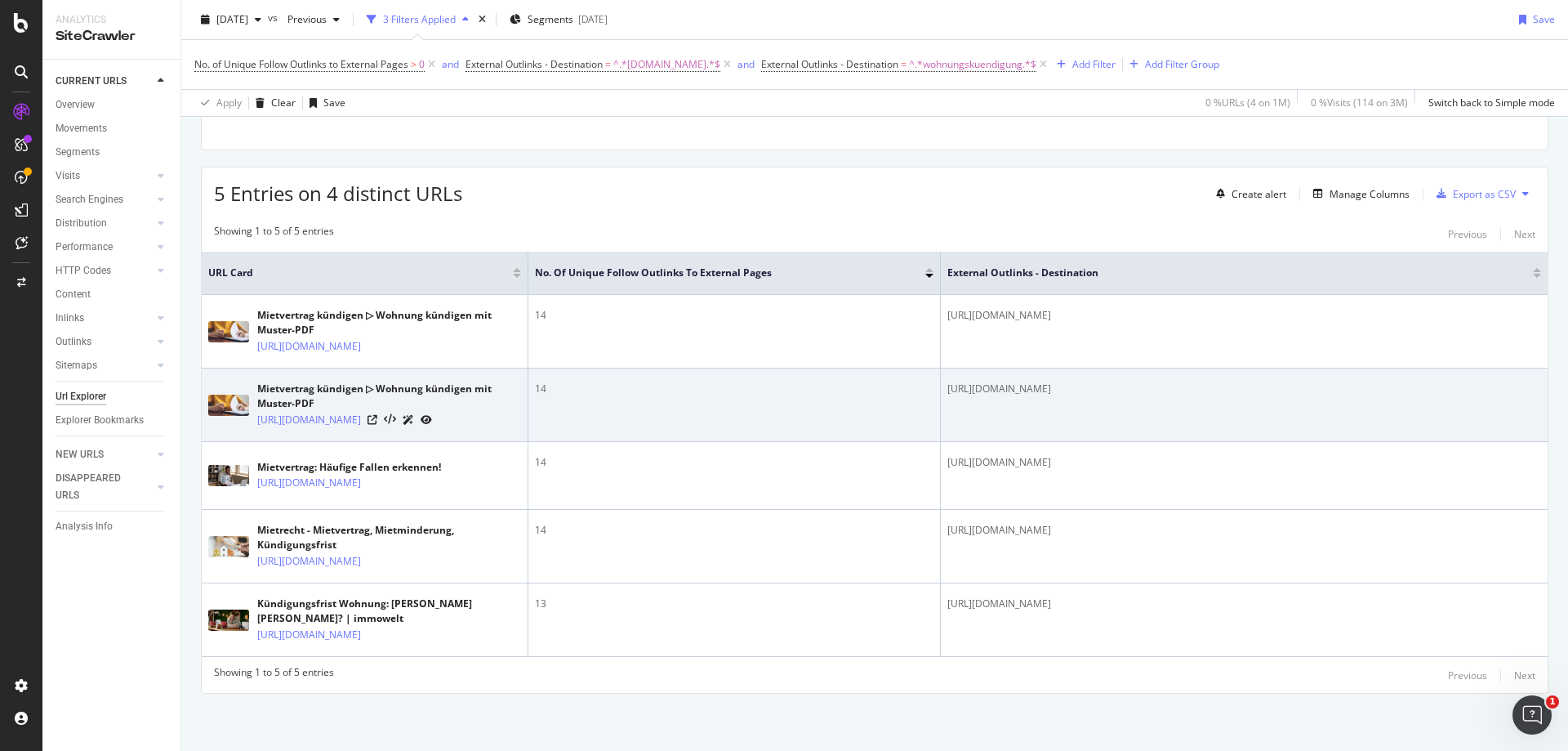
scroll to position [311, 0]
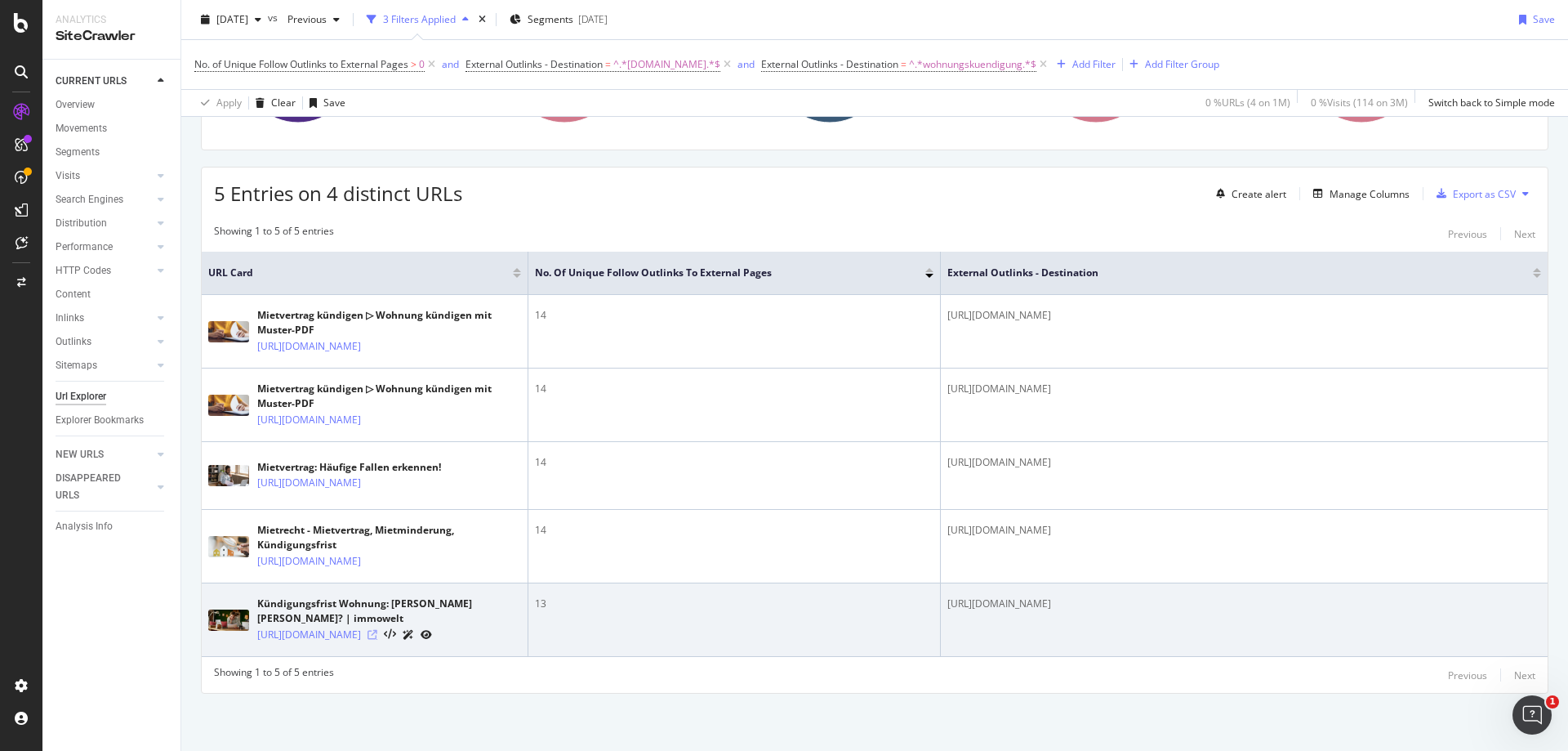
click at [377, 630] on icon at bounding box center [372, 635] width 10 height 10
